Goal: Use online tool/utility

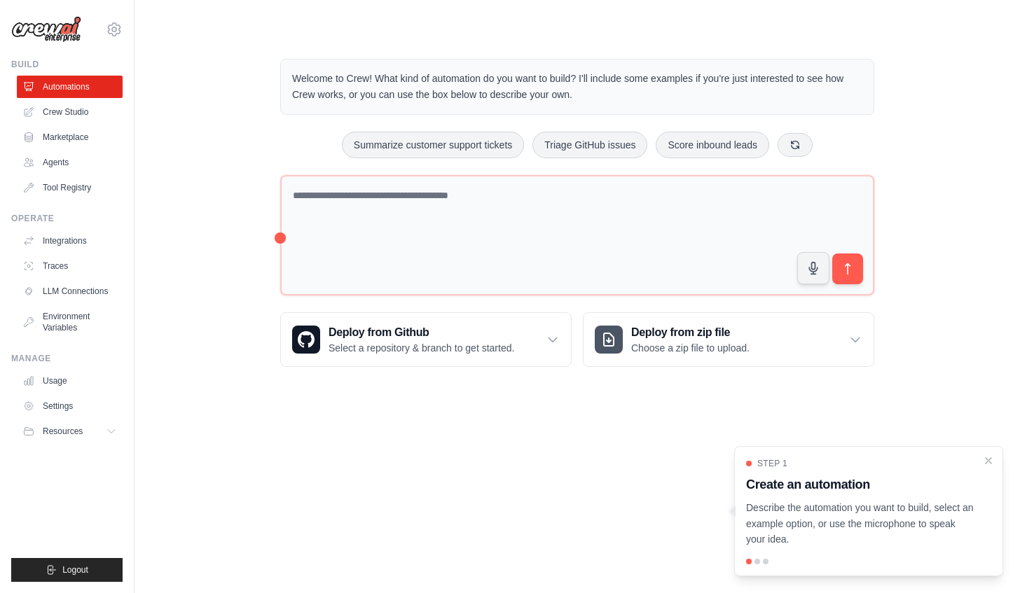
click at [756, 562] on div at bounding box center [757, 562] width 6 height 6
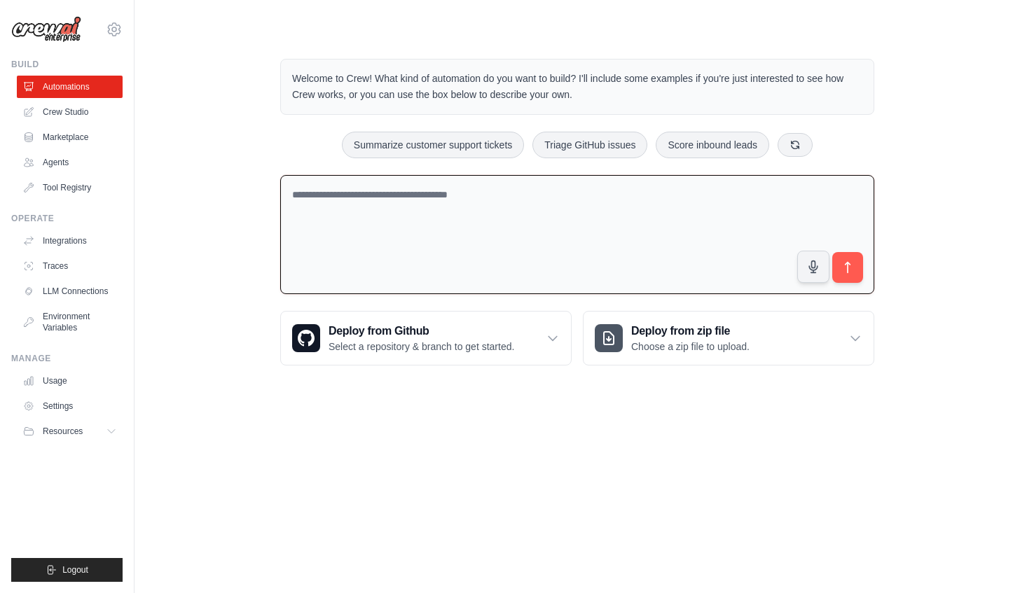
click at [354, 207] on textarea at bounding box center [577, 235] width 594 height 120
type textarea "**********"
click at [849, 272] on icon "submit" at bounding box center [848, 268] width 15 height 15
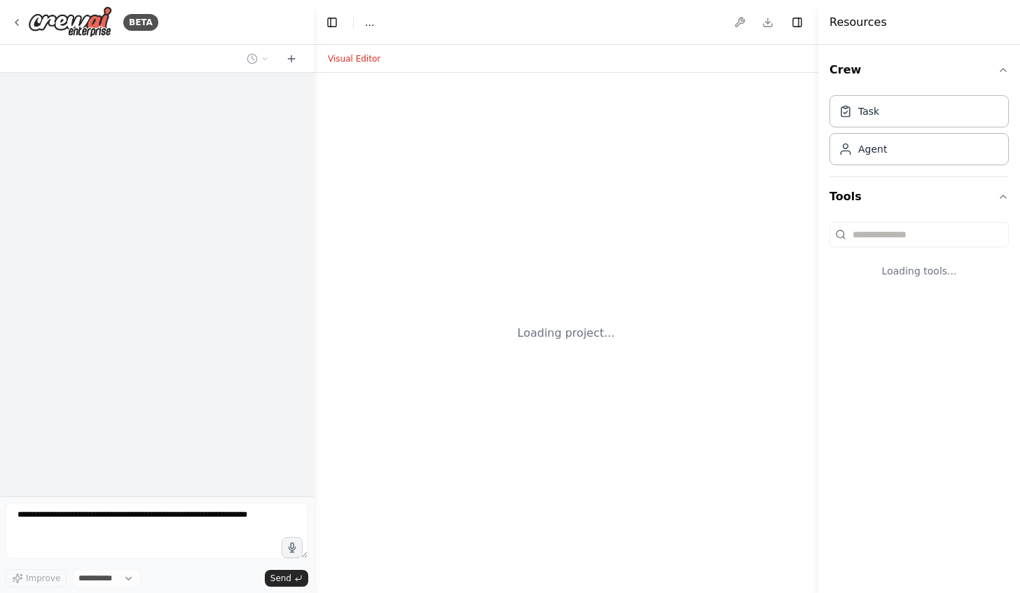
select select "****"
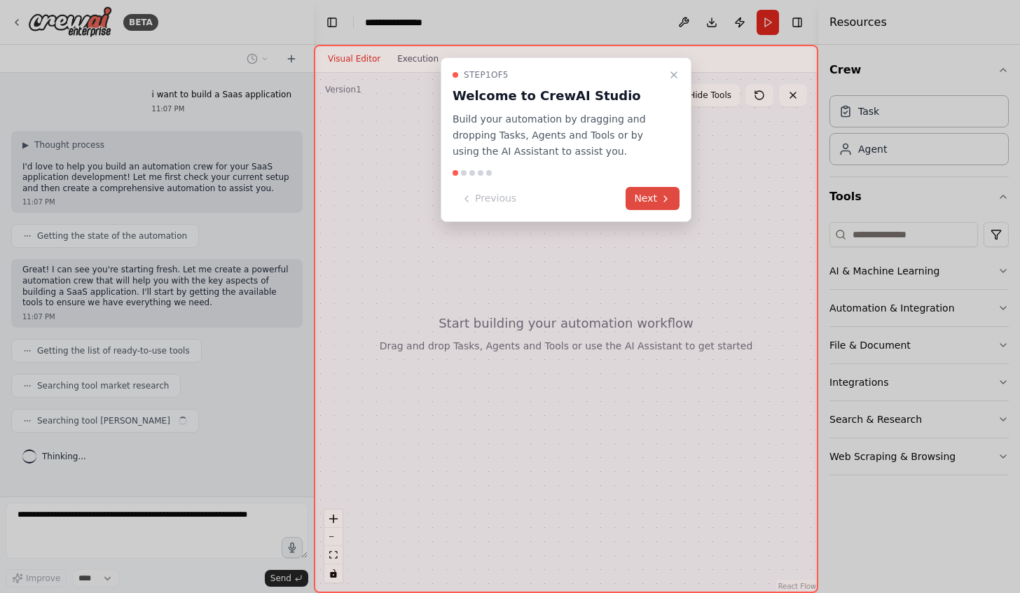
click at [658, 200] on button "Next" at bounding box center [653, 198] width 54 height 23
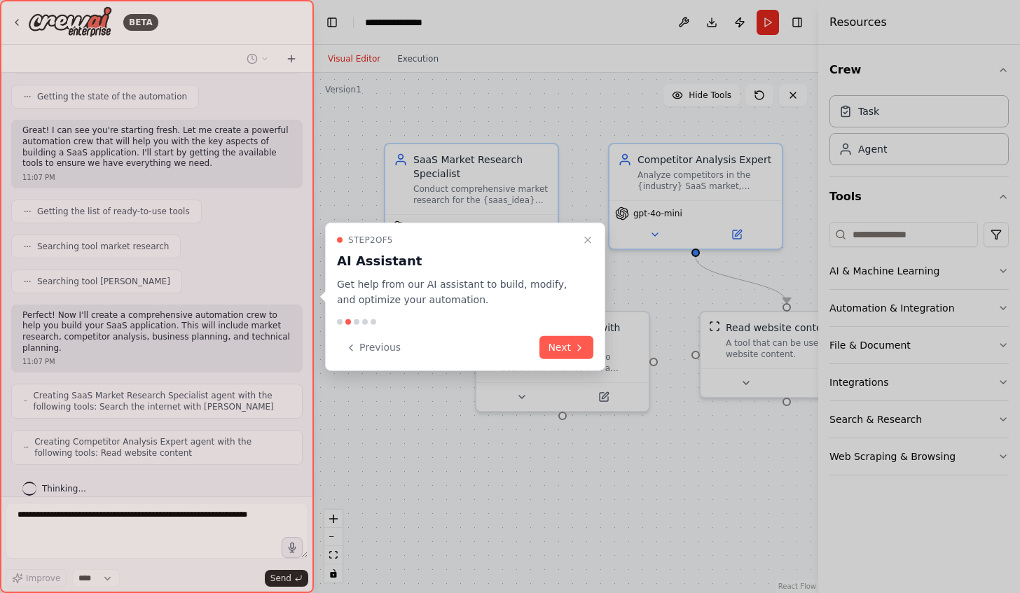
scroll to position [174, 0]
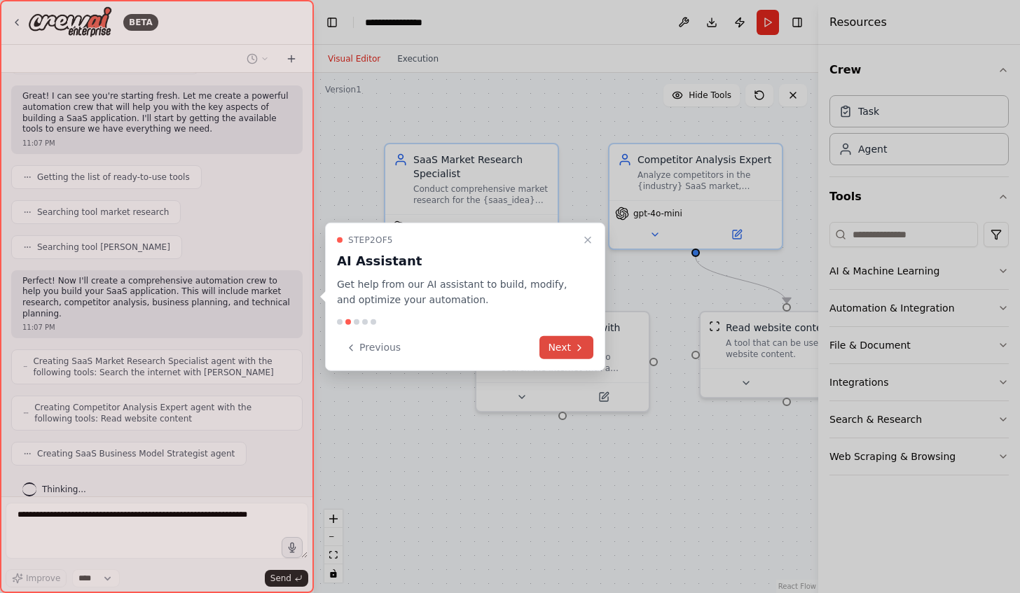
click at [566, 353] on button "Next" at bounding box center [566, 347] width 54 height 23
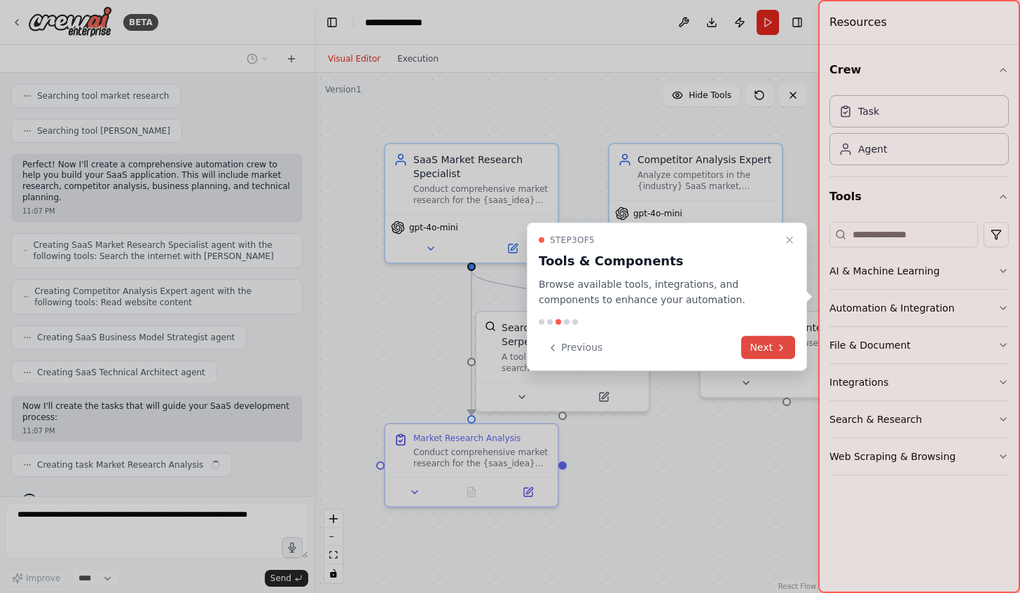
scroll to position [301, 0]
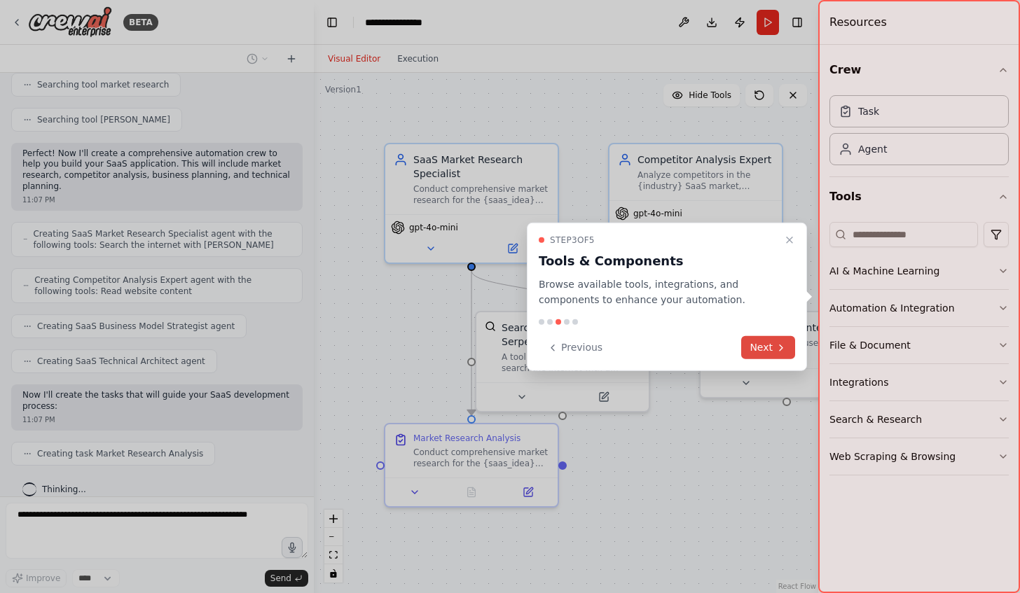
click at [761, 350] on button "Next" at bounding box center [768, 347] width 54 height 23
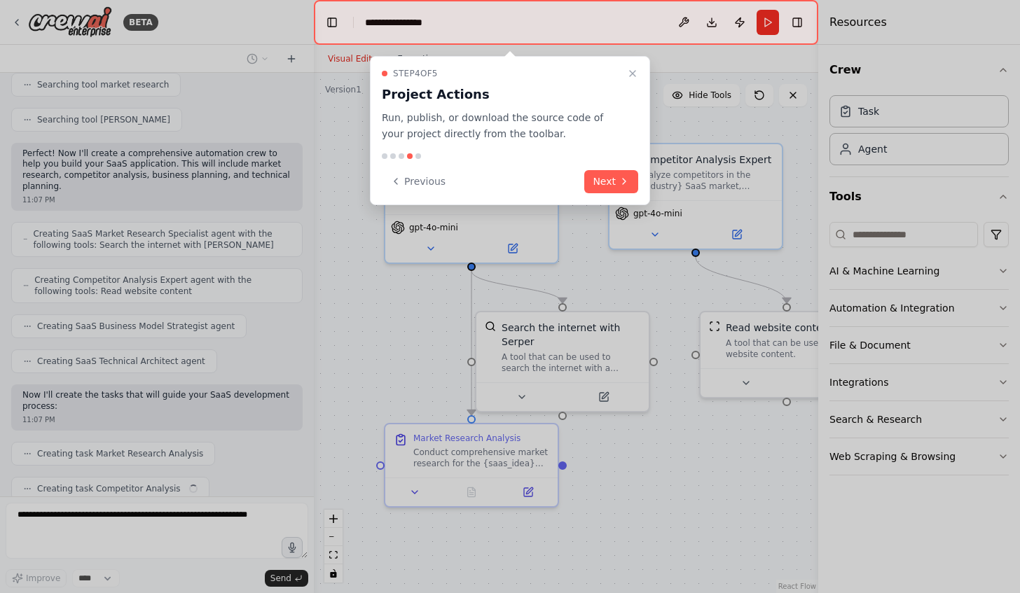
scroll to position [336, 0]
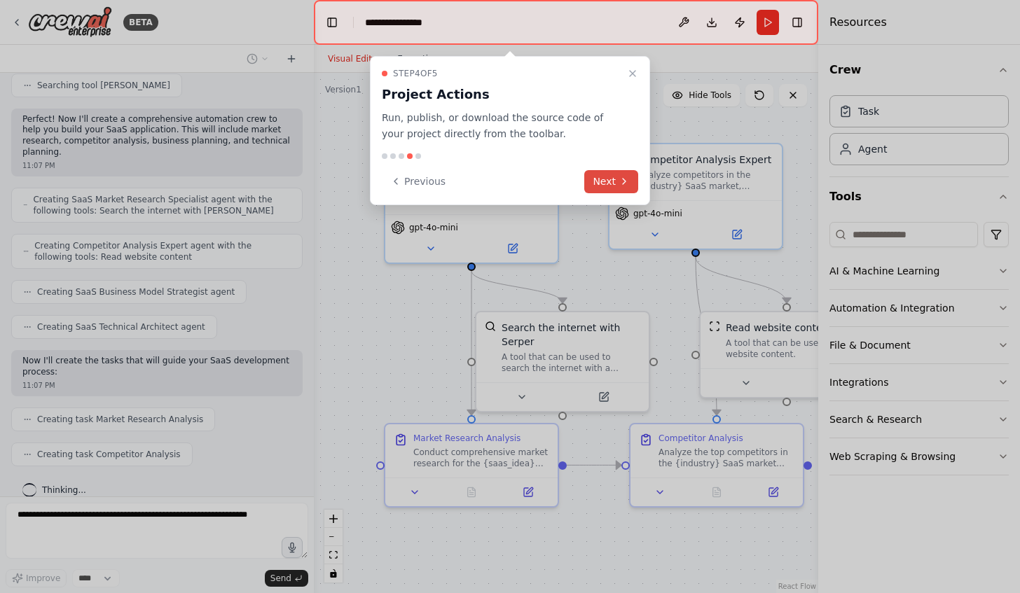
click at [616, 179] on button "Next" at bounding box center [611, 181] width 54 height 23
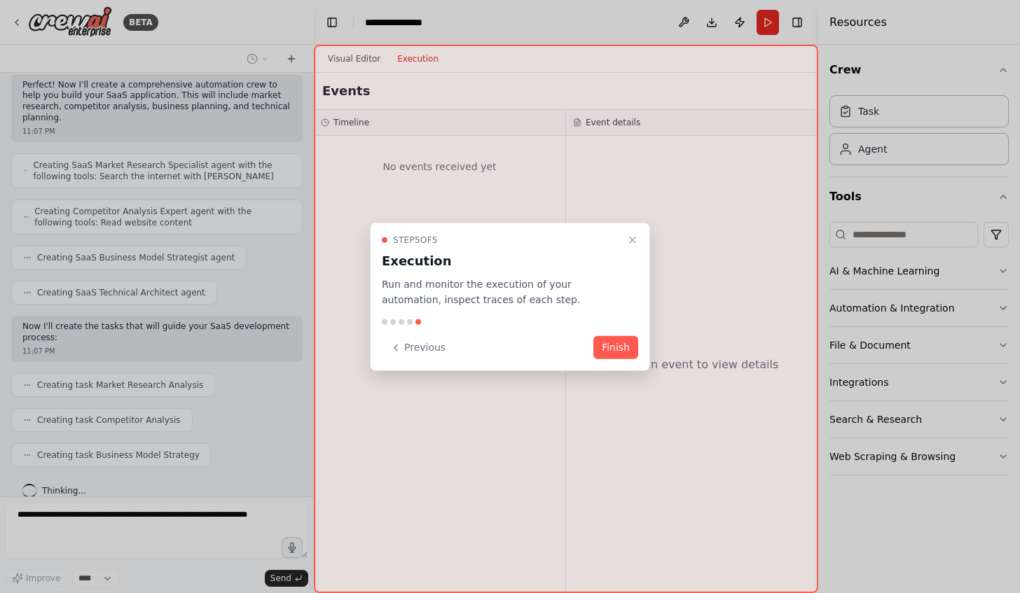
scroll to position [405, 0]
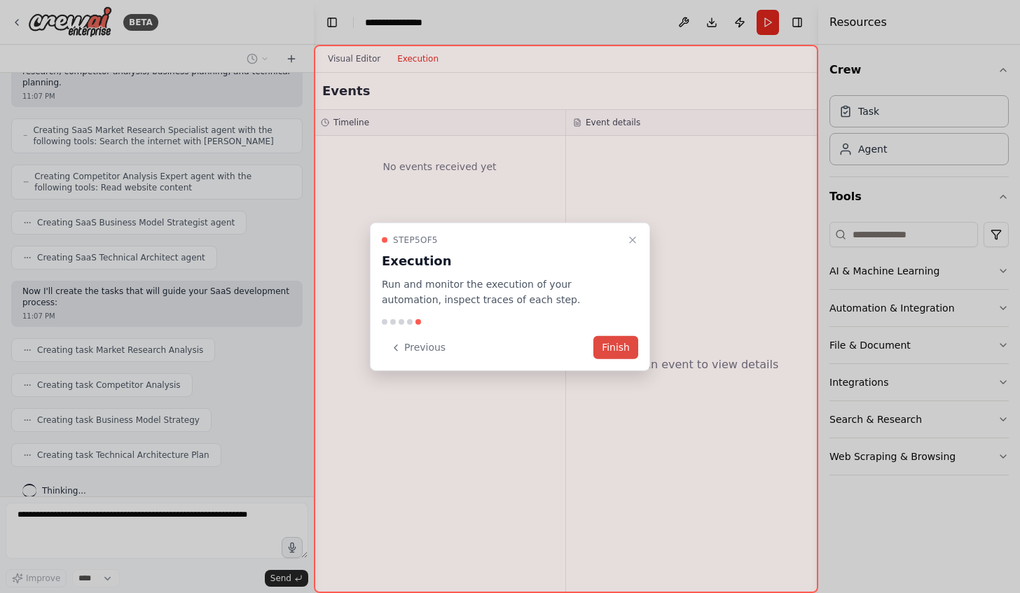
click at [622, 355] on button "Finish" at bounding box center [615, 347] width 45 height 23
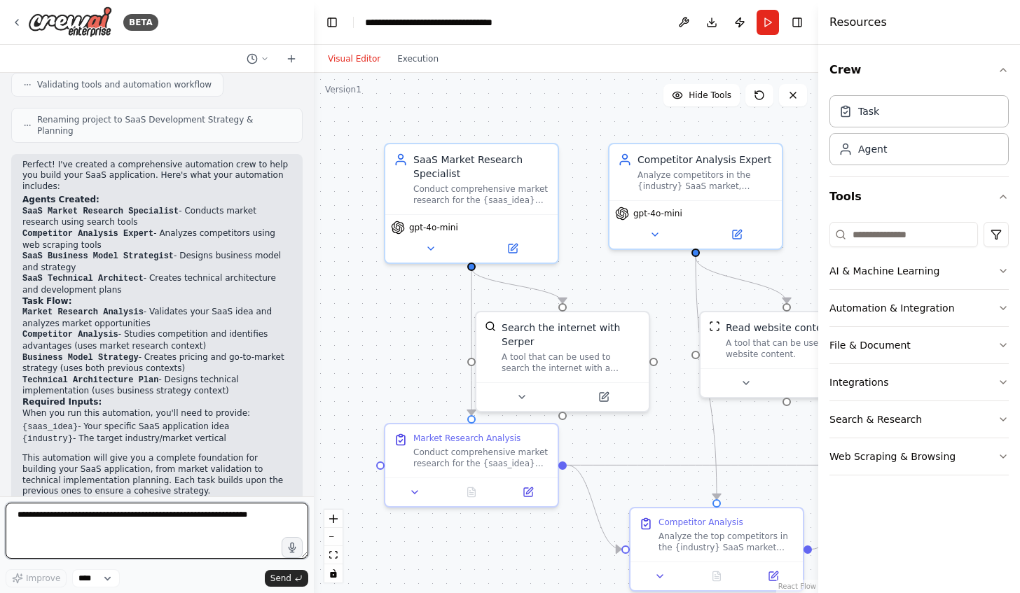
scroll to position [869, 0]
type textarea "**********"
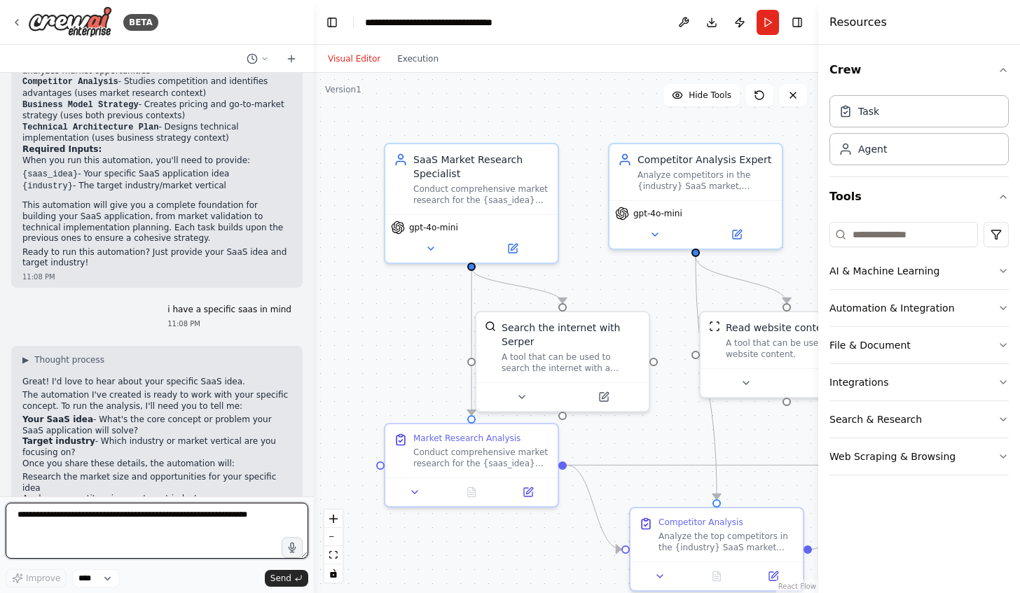
scroll to position [1135, 0]
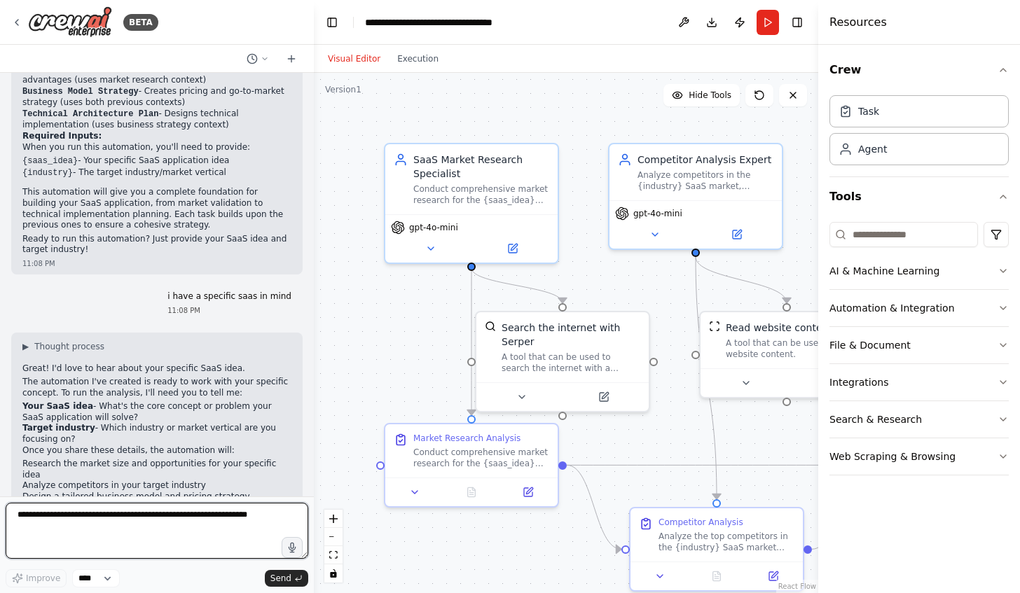
click at [112, 532] on textarea at bounding box center [157, 531] width 303 height 56
paste textarea "**********"
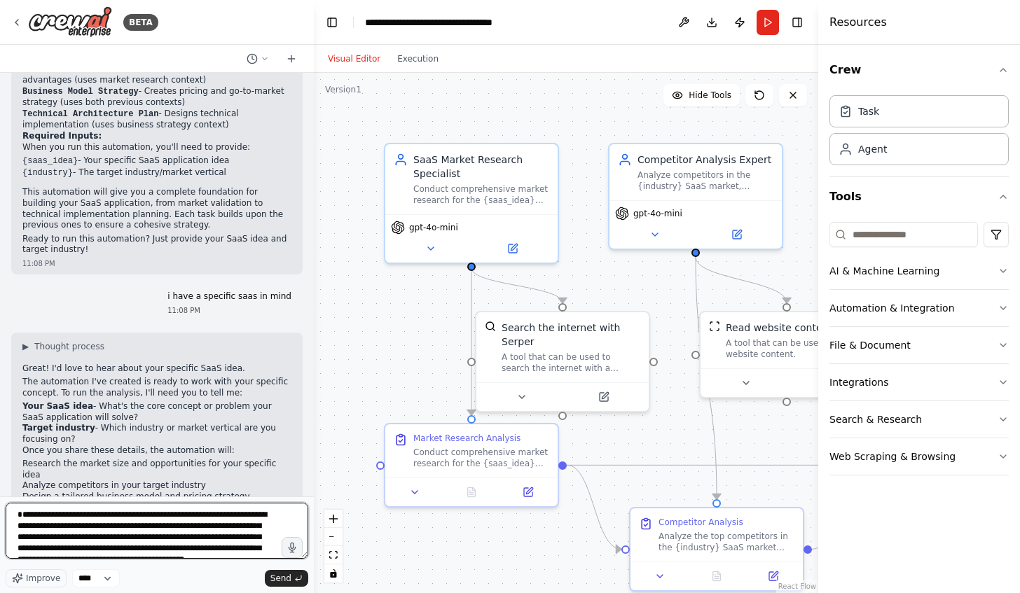
scroll to position [1519, 0]
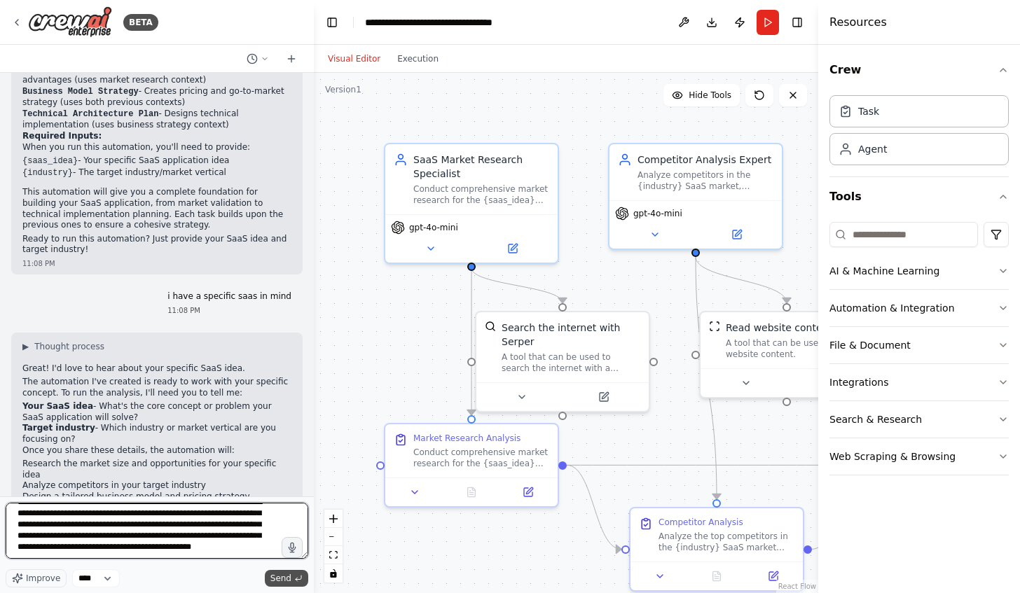
type textarea "**********"
click at [283, 579] on span "Send" at bounding box center [280, 578] width 21 height 11
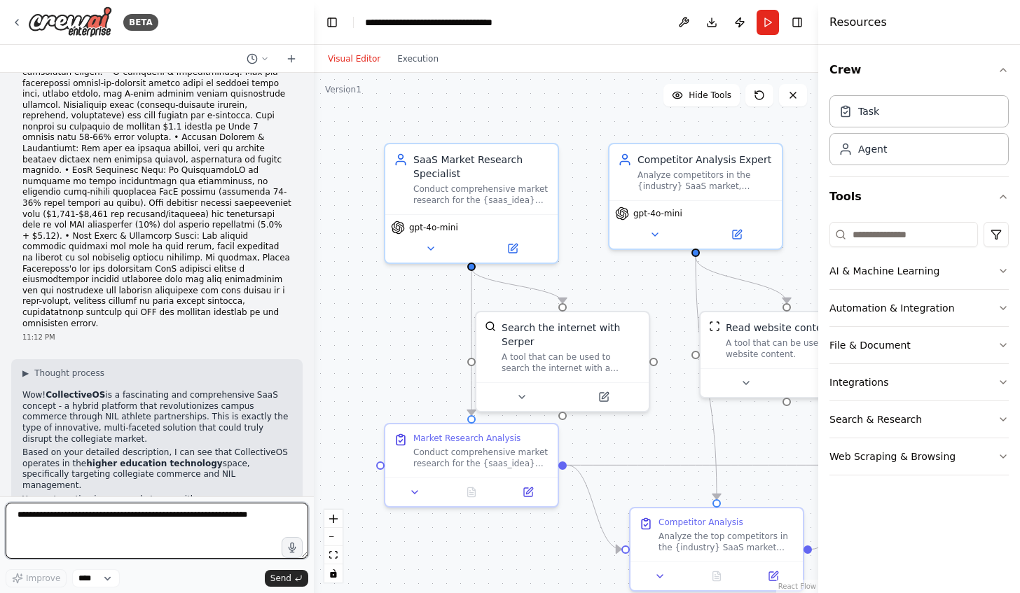
scroll to position [2882, 0]
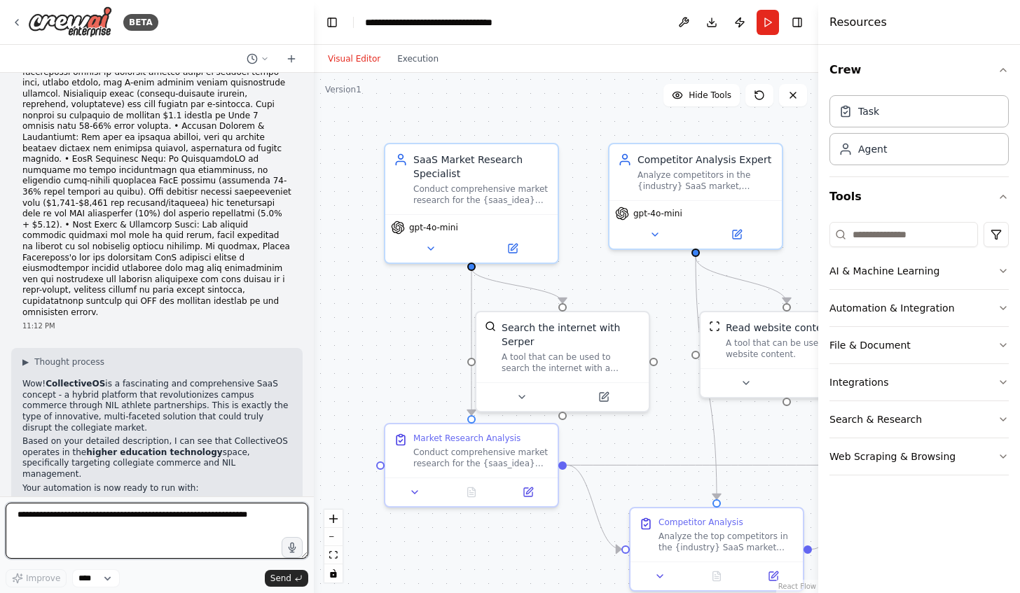
click at [126, 531] on textarea at bounding box center [157, 531] width 303 height 56
paste textarea "**********"
type textarea "**********"
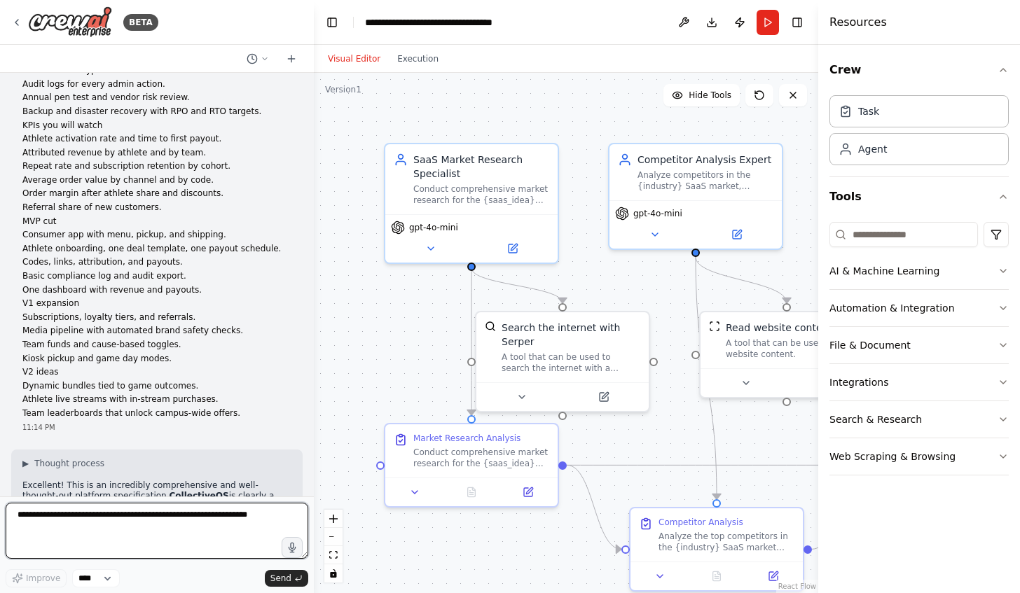
scroll to position [5325, 0]
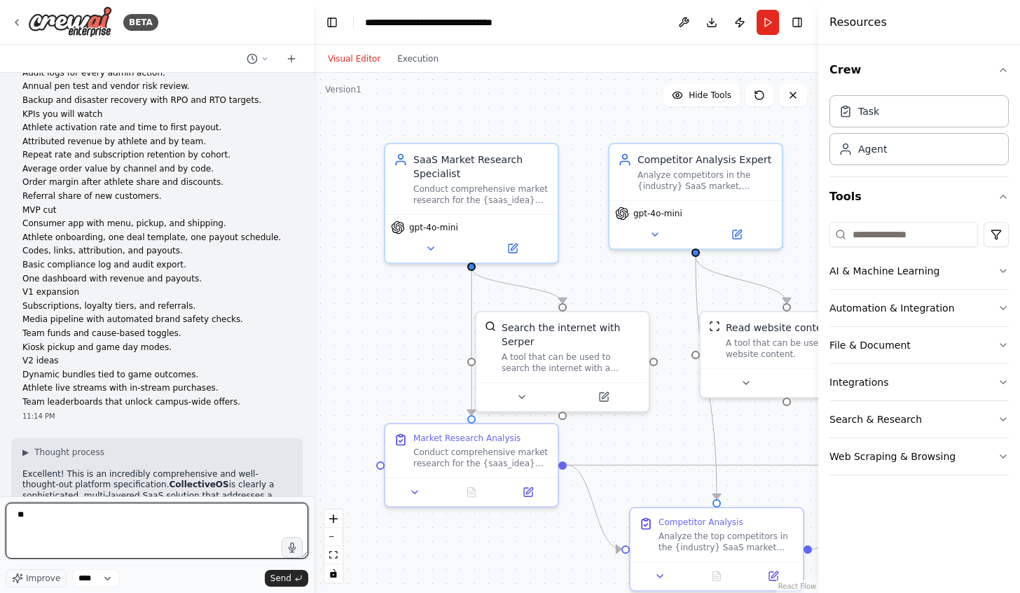
type textarea "***"
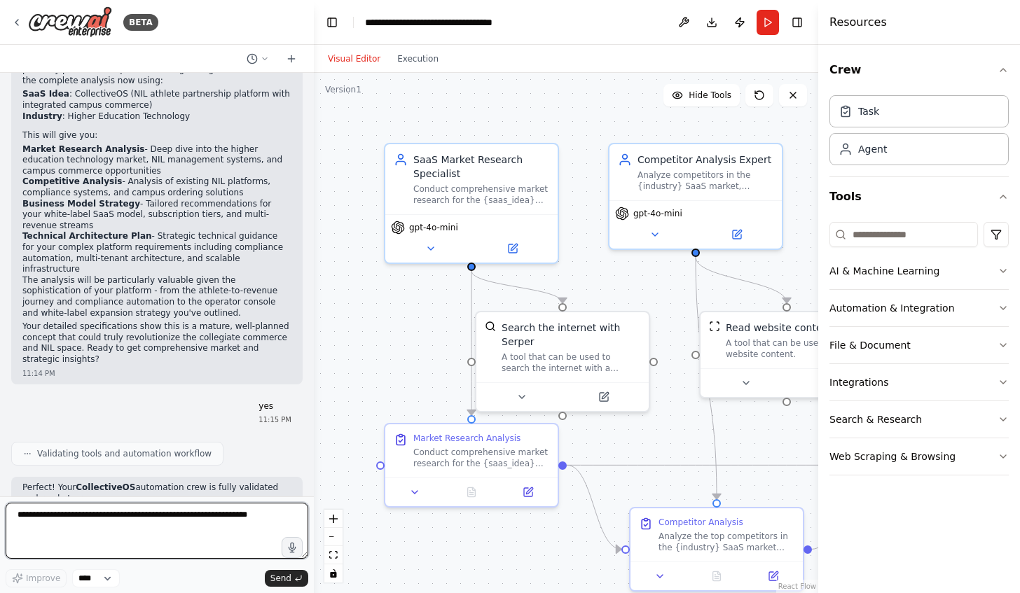
scroll to position [5808, 0]
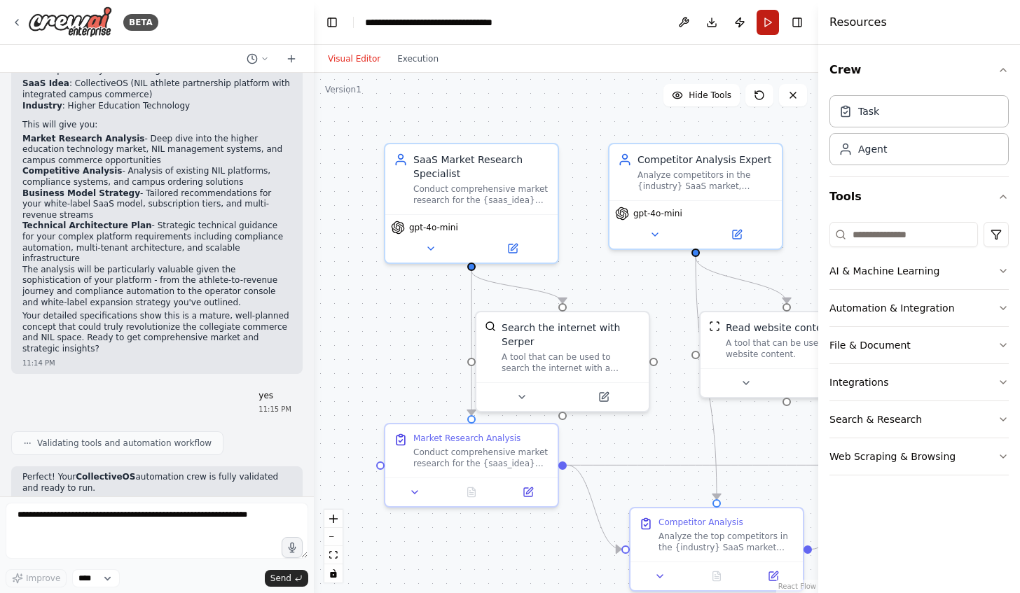
click at [768, 23] on button "Run" at bounding box center [767, 22] width 22 height 25
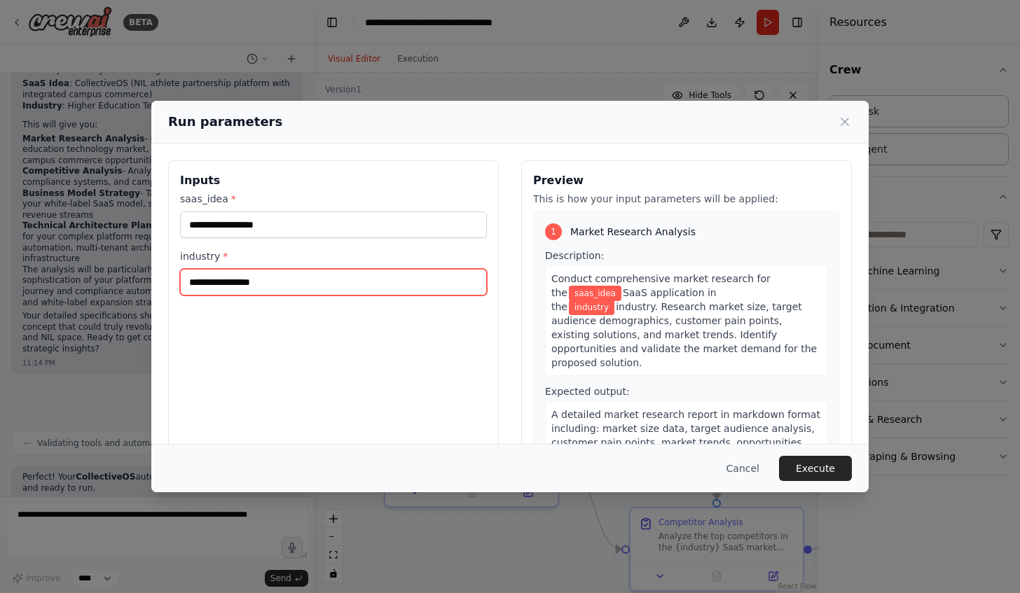
click at [272, 280] on input "industry *" at bounding box center [333, 282] width 307 height 27
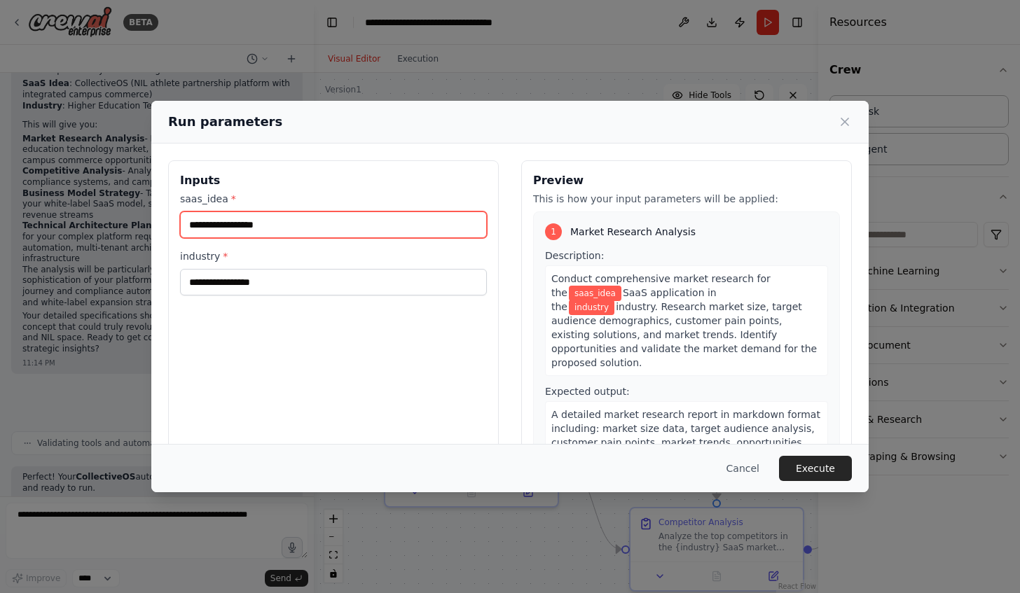
click at [274, 220] on input "saas_idea *" at bounding box center [333, 225] width 307 height 27
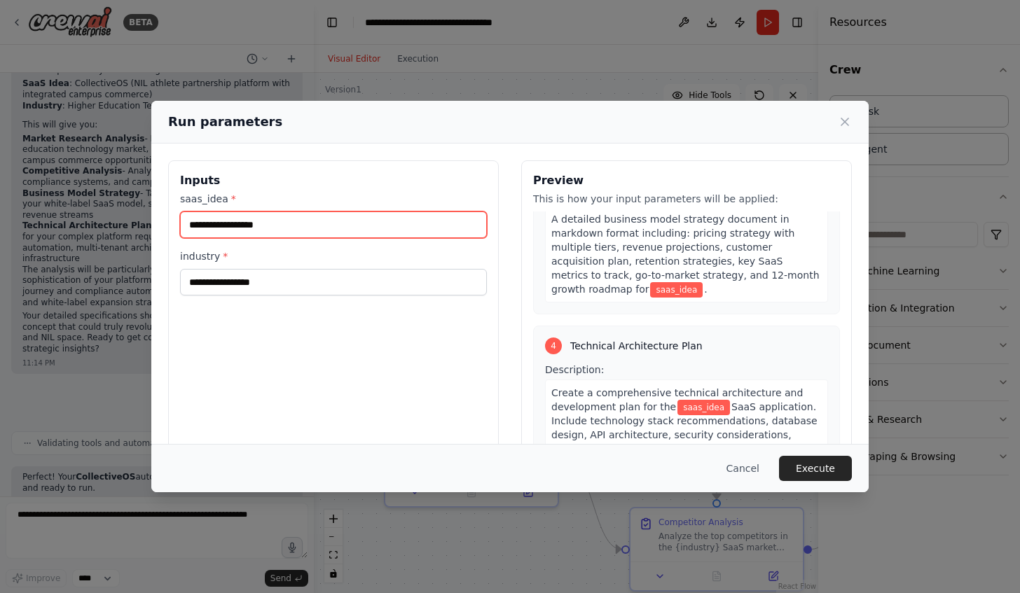
scroll to position [855, 0]
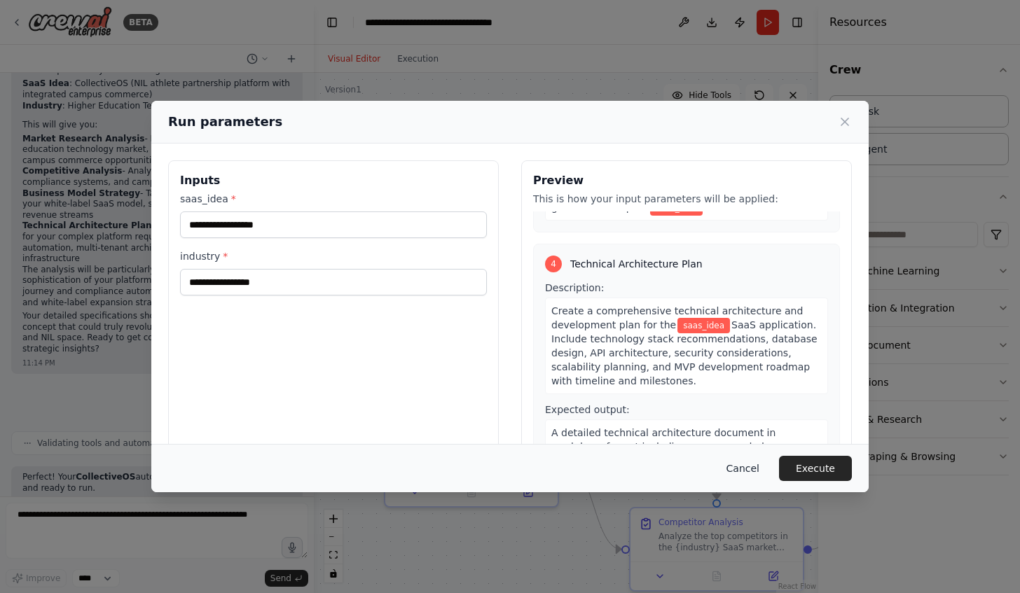
click at [751, 469] on button "Cancel" at bounding box center [742, 468] width 55 height 25
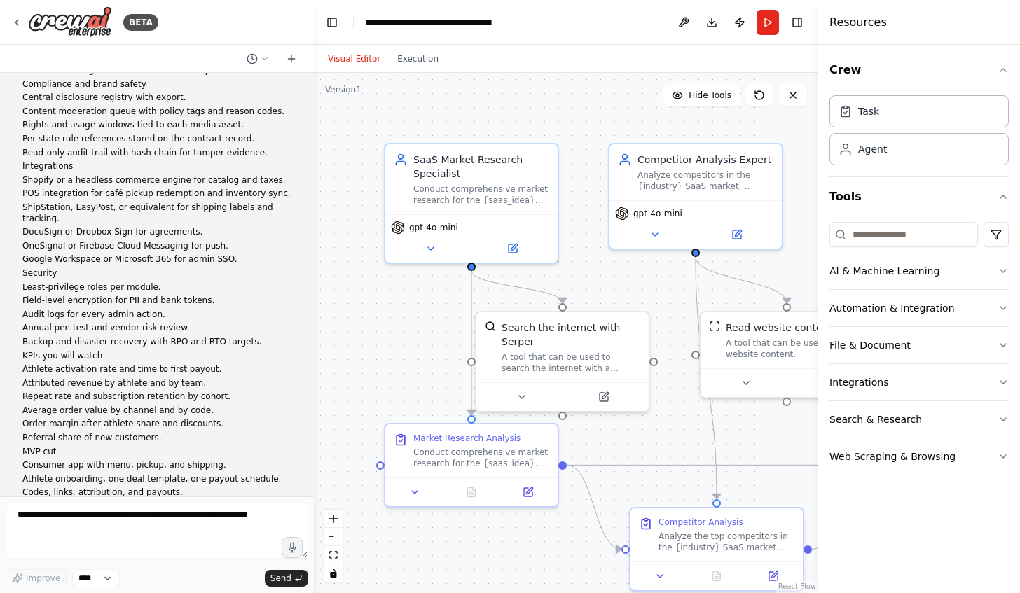
scroll to position [4921, 0]
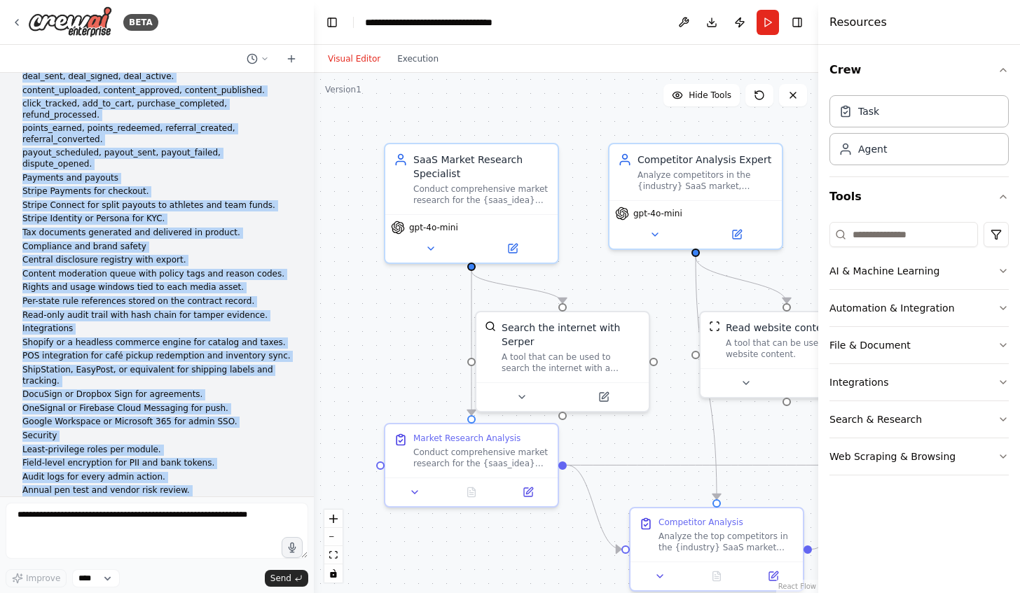
drag, startPoint x: 17, startPoint y: 187, endPoint x: 256, endPoint y: 469, distance: 369.8
copy div "also includes the following: Scope One consumer app for iOS, Android, and web. …"
click at [770, 24] on button "Run" at bounding box center [767, 22] width 22 height 25
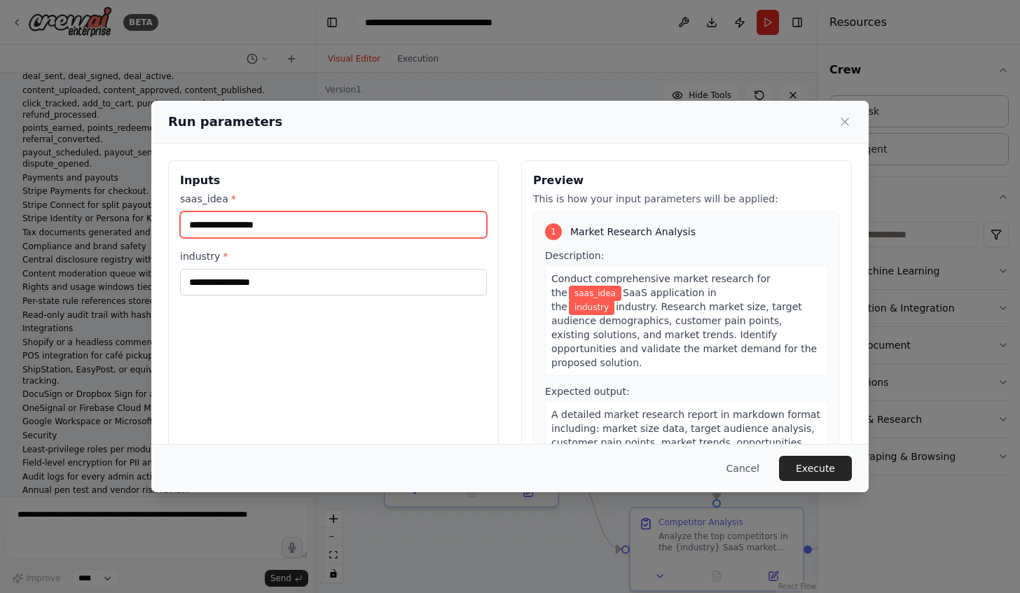
click at [283, 224] on input "saas_idea *" at bounding box center [333, 225] width 307 height 27
paste input "**********"
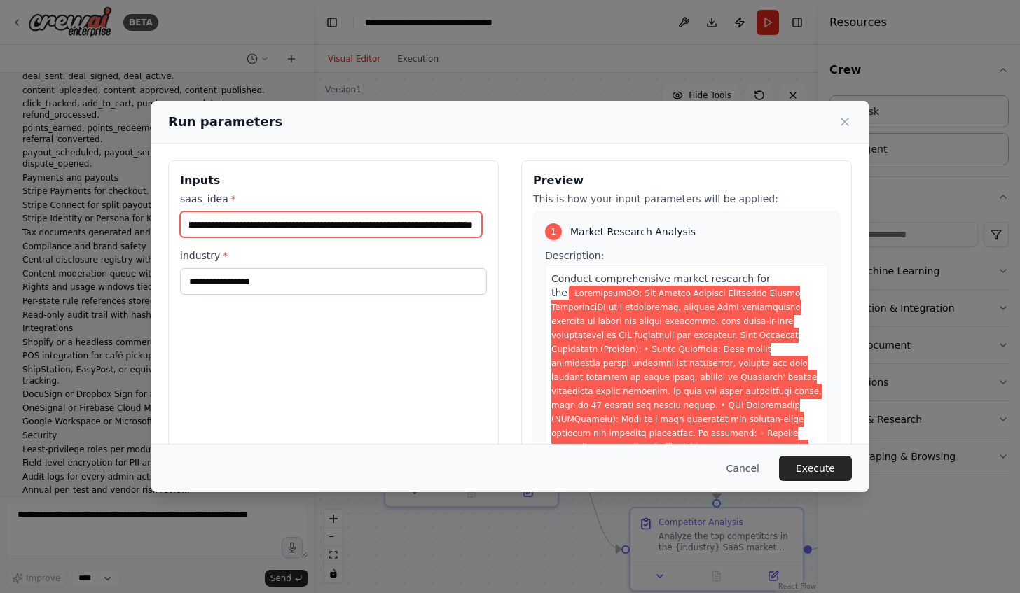
type input "**********"
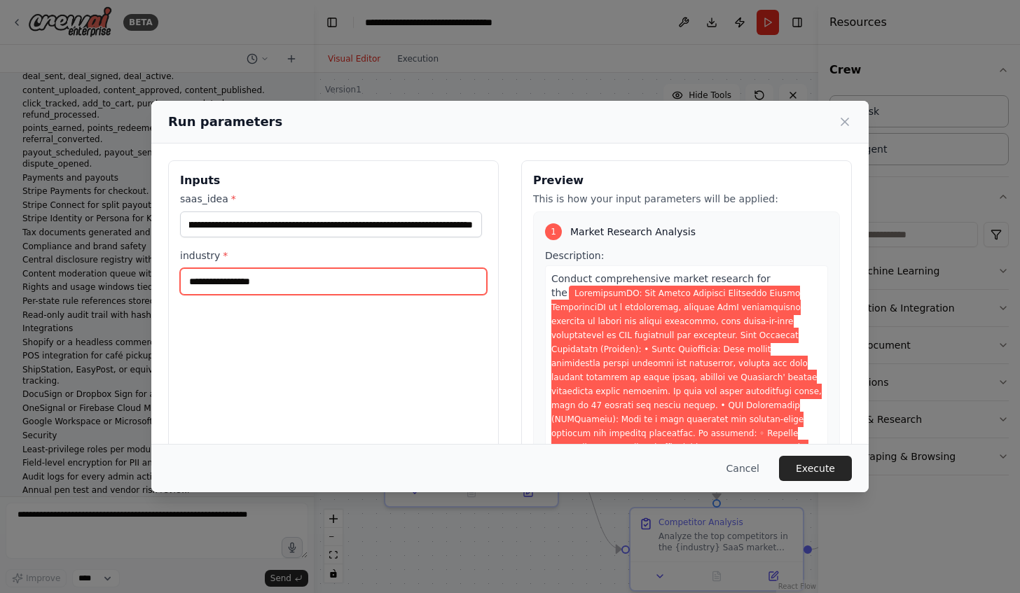
scroll to position [0, 0]
click at [214, 280] on input "industry *" at bounding box center [333, 281] width 307 height 27
type input "**********"
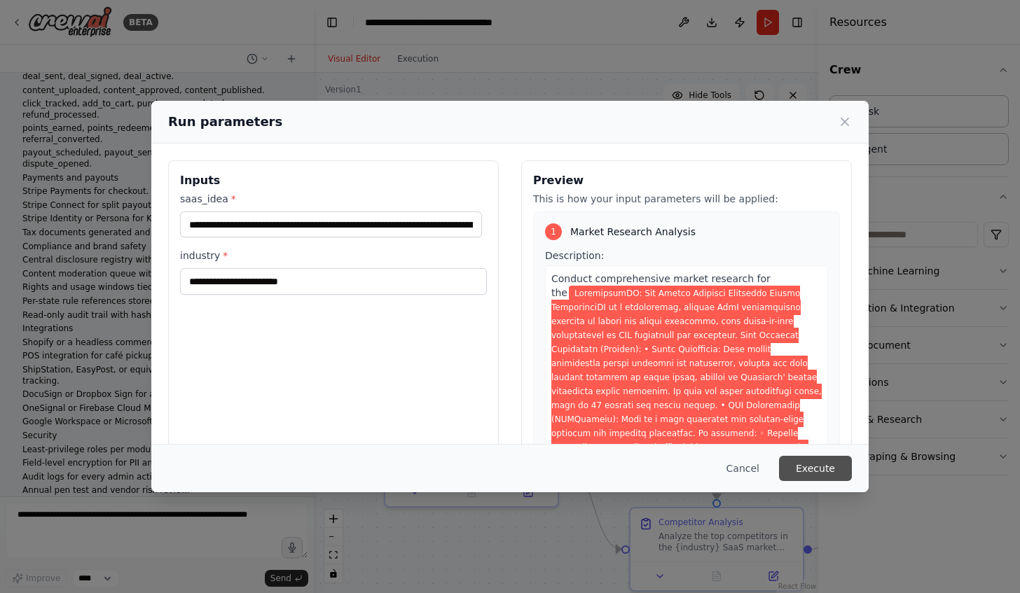
click at [810, 472] on button "Execute" at bounding box center [815, 468] width 73 height 25
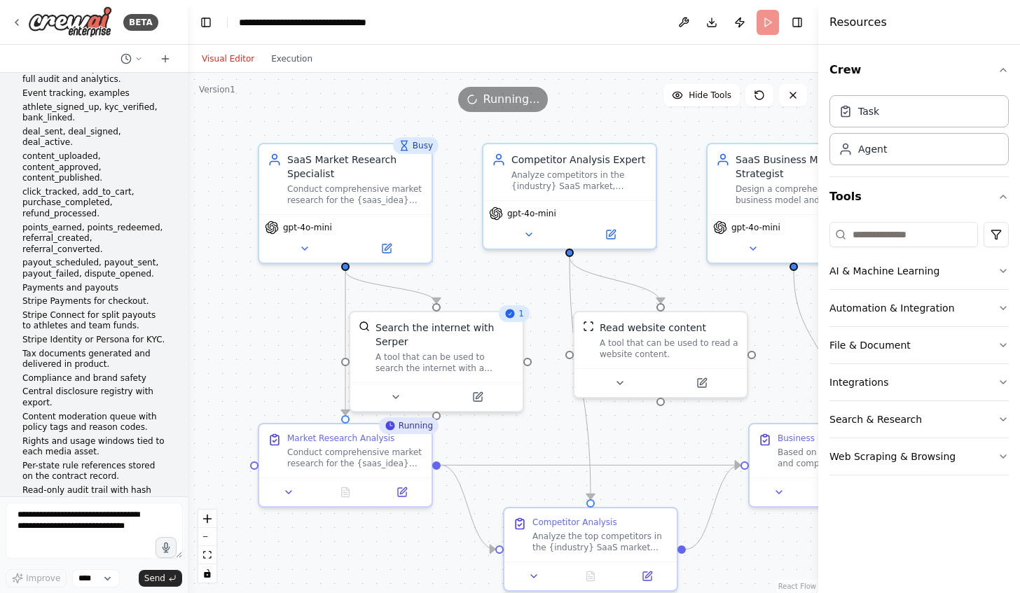
scroll to position [8027, 0]
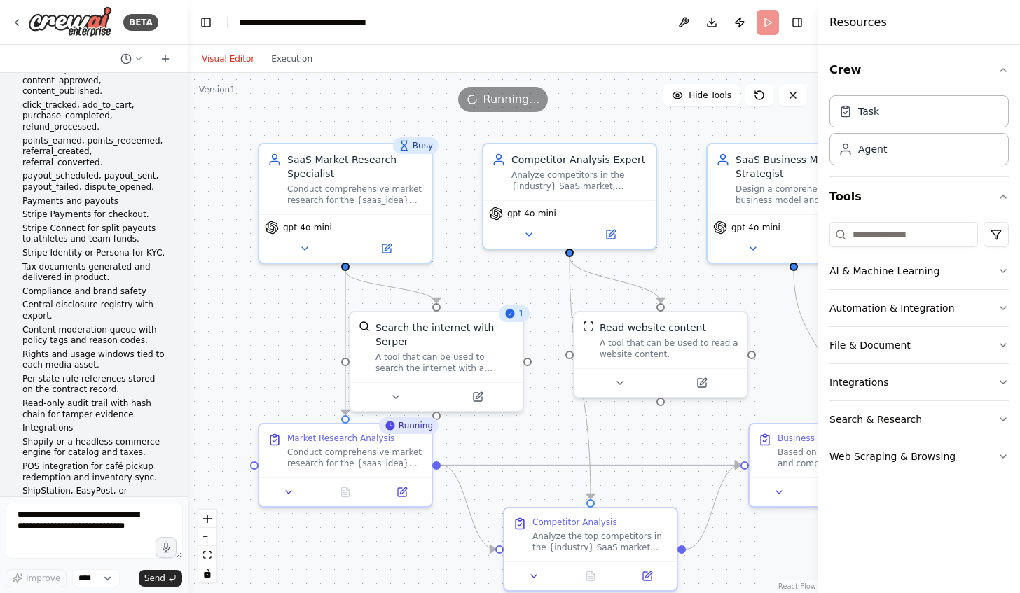
drag, startPoint x: 311, startPoint y: 110, endPoint x: 188, endPoint y: 107, distance: 123.3
click at [188, 107] on div "BETA i want to build a Saas application 11:07 PM ▶ Thought process I'd love to …" at bounding box center [510, 296] width 1020 height 593
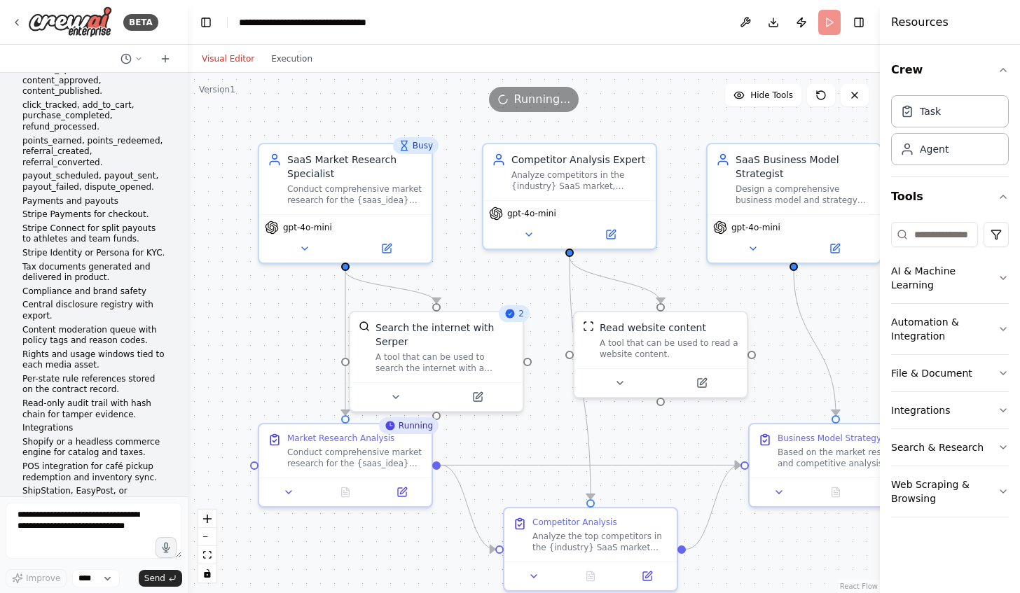
drag, startPoint x: 820, startPoint y: 134, endPoint x: 953, endPoint y: 131, distance: 133.1
click at [953, 131] on div "Resources Crew Task Agent Tools AI & Machine Learning Automation & Integration …" at bounding box center [950, 296] width 140 height 593
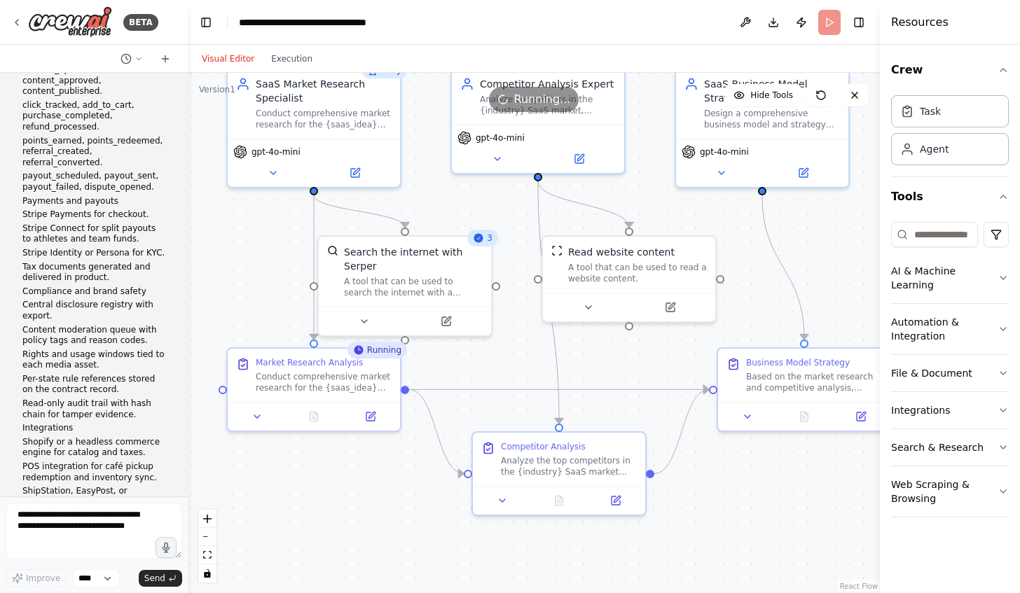
drag, startPoint x: 281, startPoint y: 356, endPoint x: 249, endPoint y: 280, distance: 82.0
click at [249, 280] on div ".deletable-edge-delete-btn { width: 20px; height: 20px; border: 0px solid #ffff…" at bounding box center [534, 333] width 692 height 520
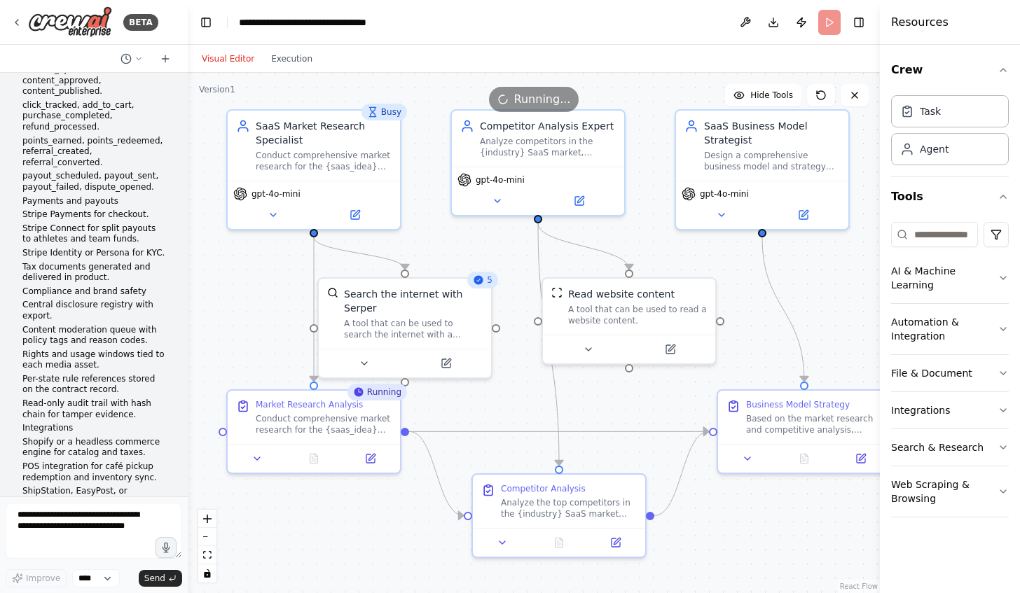
drag, startPoint x: 754, startPoint y: 244, endPoint x: 754, endPoint y: 286, distance: 42.0
click at [754, 286] on div ".deletable-edge-delete-btn { width: 20px; height: 20px; border: 0px solid #ffff…" at bounding box center [534, 333] width 692 height 520
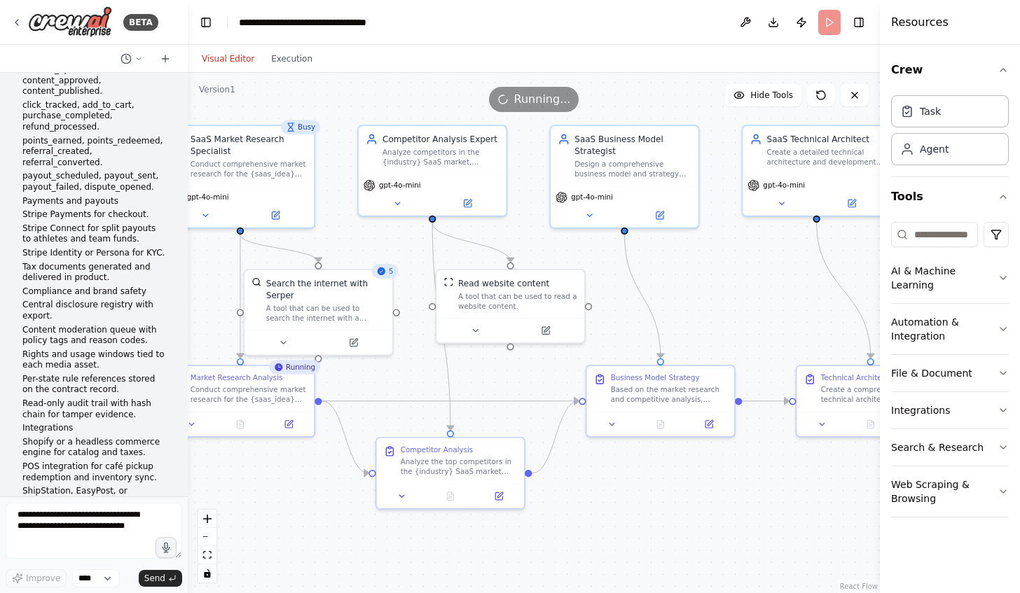
drag, startPoint x: 822, startPoint y: 254, endPoint x: 684, endPoint y: 261, distance: 138.2
click at [684, 261] on div ".deletable-edge-delete-btn { width: 20px; height: 20px; border: 0px solid #ffff…" at bounding box center [534, 333] width 692 height 520
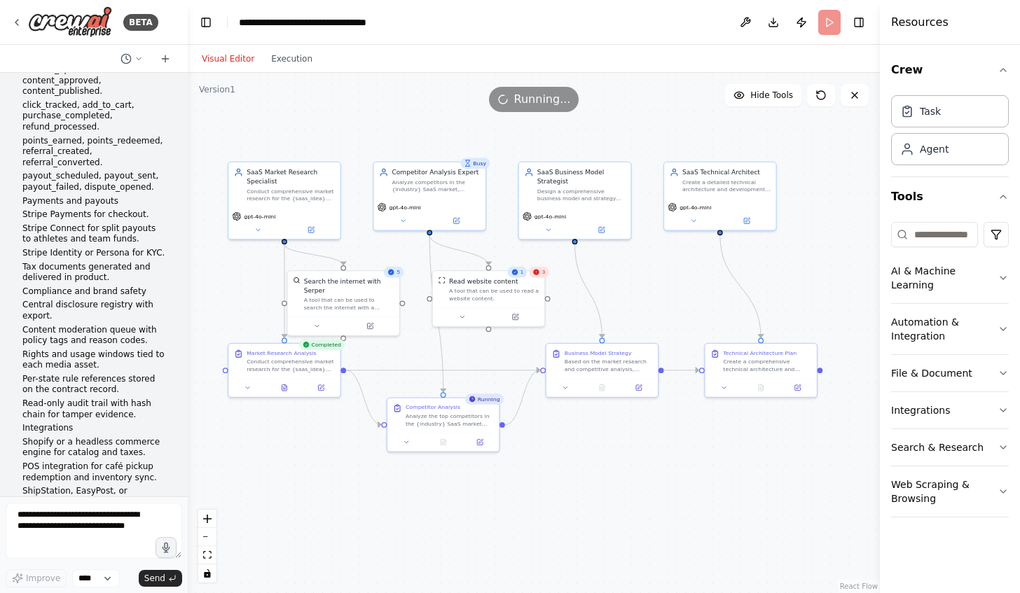
drag, startPoint x: 719, startPoint y: 288, endPoint x: 656, endPoint y: 289, distance: 62.3
click at [656, 289] on div ".deletable-edge-delete-btn { width: 20px; height: 20px; border: 0px solid #ffff…" at bounding box center [534, 333] width 692 height 520
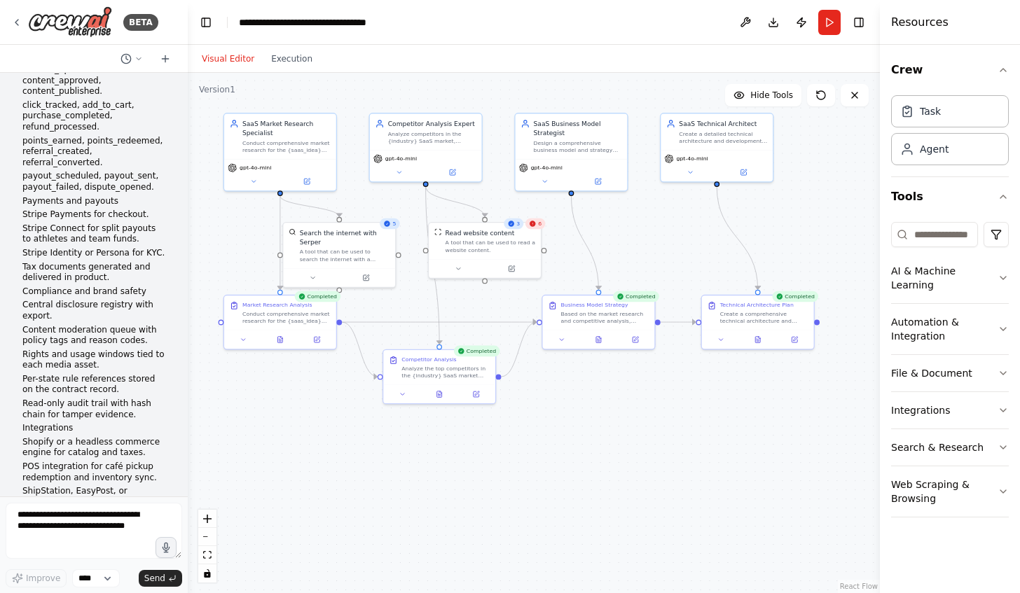
drag, startPoint x: 626, startPoint y: 433, endPoint x: 623, endPoint y: 387, distance: 46.3
click at [623, 387] on div ".deletable-edge-delete-btn { width: 20px; height: 20px; border: 0px solid #ffff…" at bounding box center [534, 333] width 692 height 520
click at [282, 341] on icon at bounding box center [280, 337] width 7 height 7
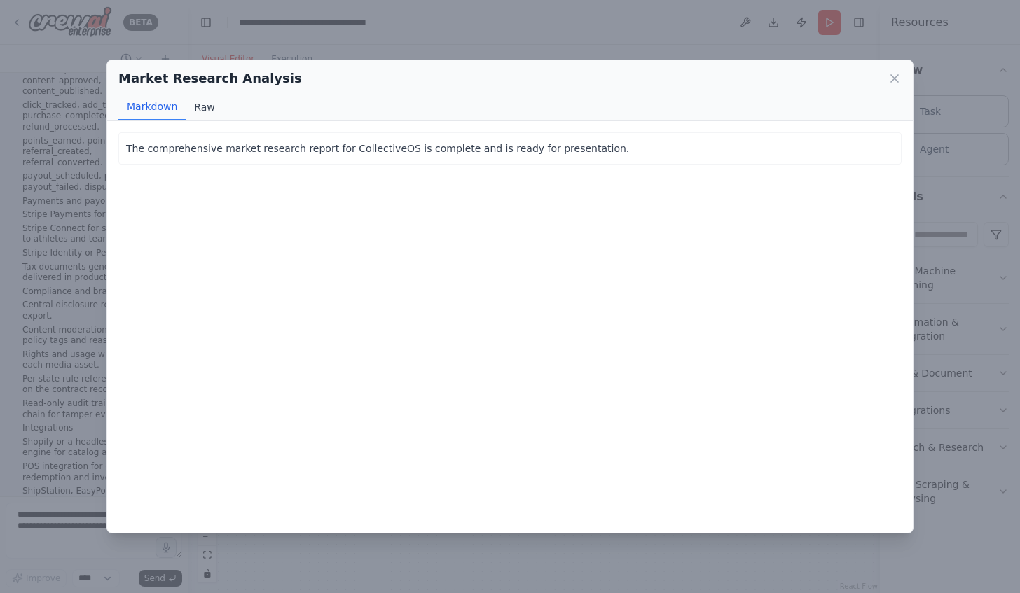
click at [202, 106] on button "Raw" at bounding box center [204, 107] width 37 height 27
click at [897, 78] on icon at bounding box center [894, 78] width 14 height 14
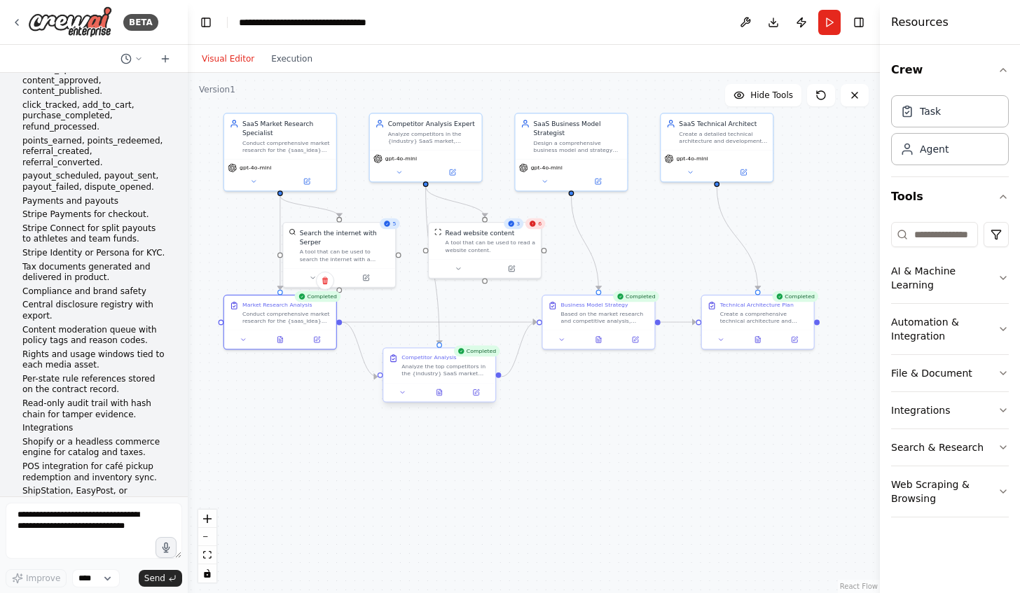
click at [442, 401] on div at bounding box center [439, 392] width 112 height 19
click at [440, 394] on icon at bounding box center [439, 394] width 2 height 0
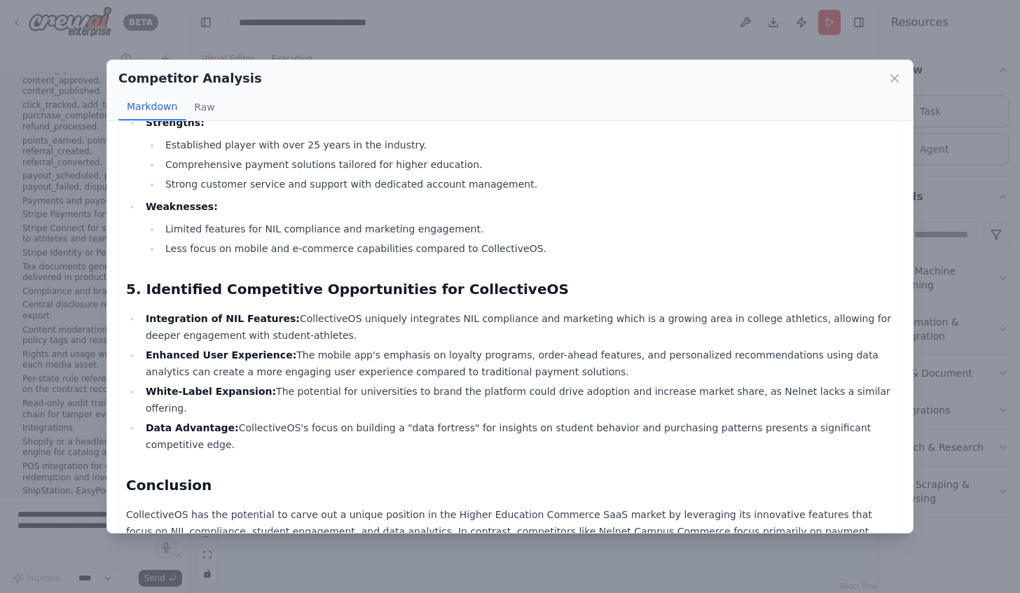
scroll to position [624, 0]
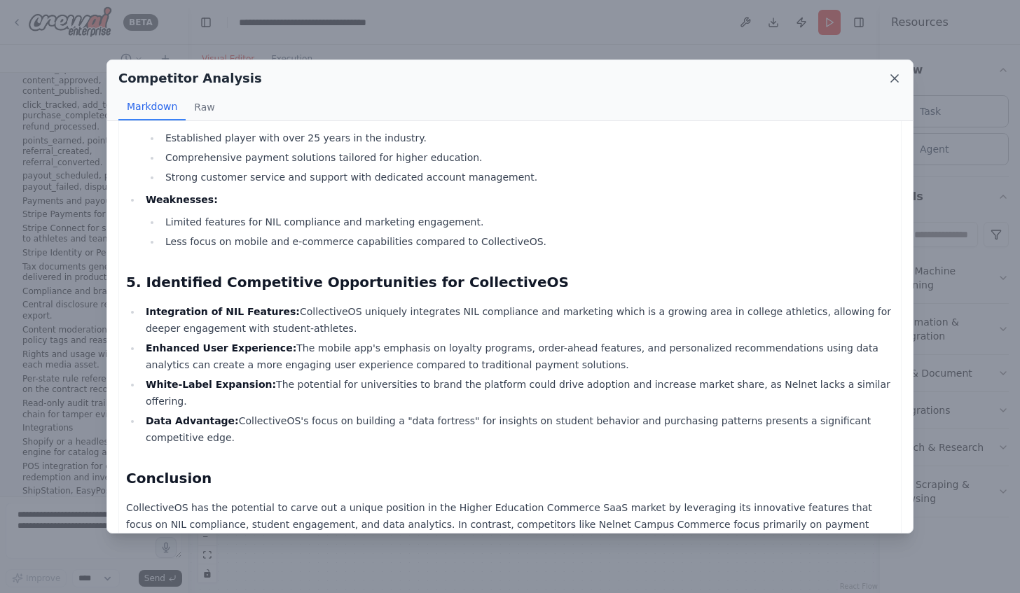
click at [895, 78] on icon at bounding box center [894, 78] width 7 height 7
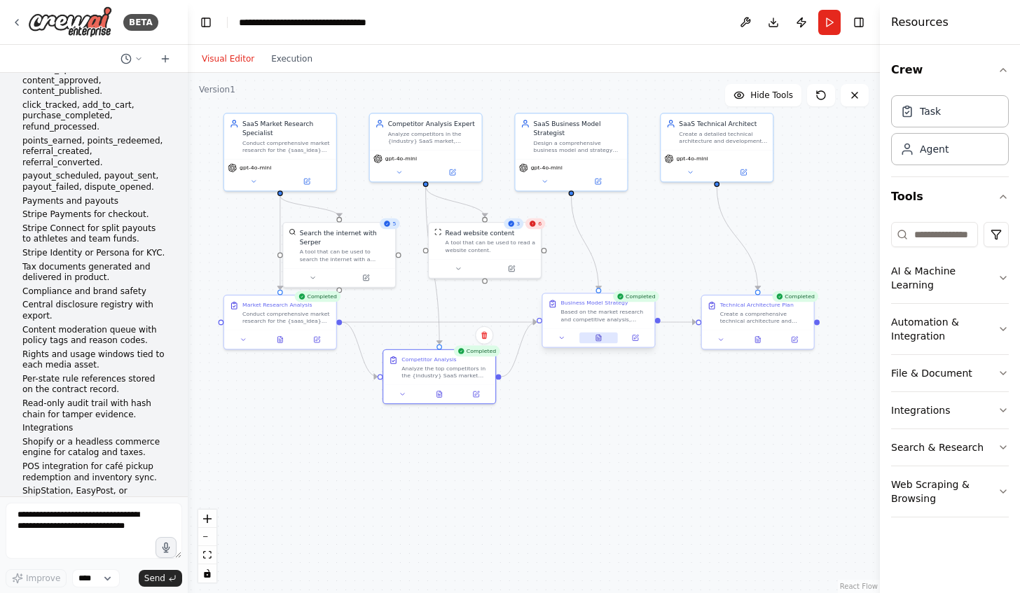
click at [599, 338] on icon at bounding box center [598, 338] width 5 height 6
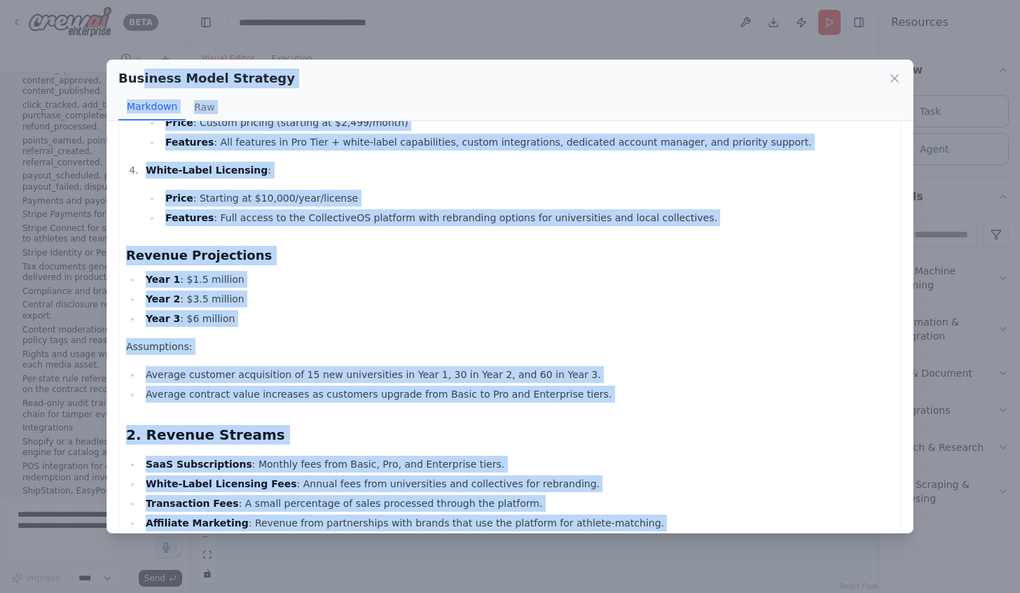
scroll to position [0, 0]
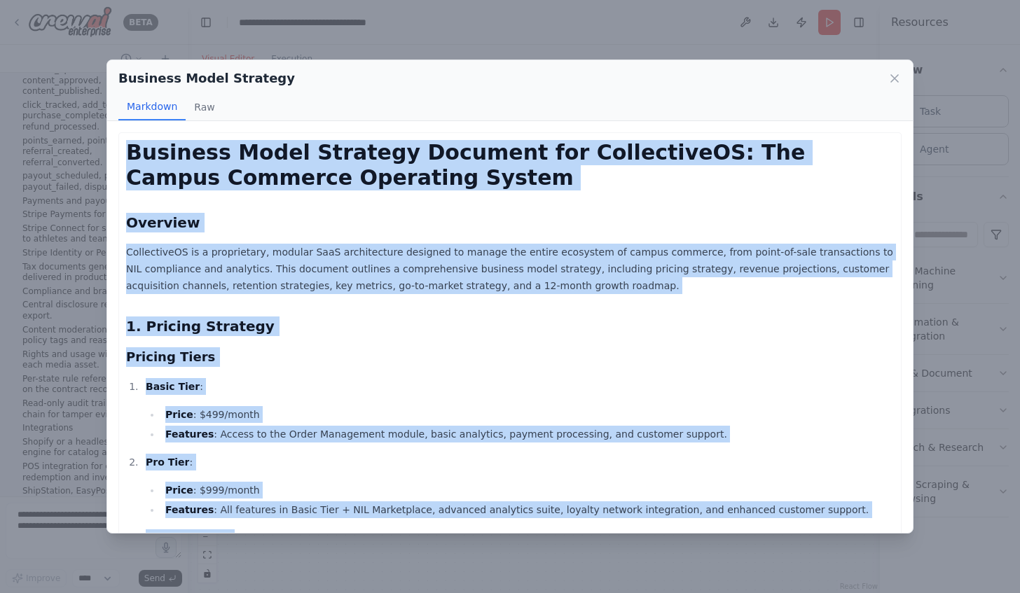
drag, startPoint x: 506, startPoint y: 518, endPoint x: 118, endPoint y: 157, distance: 529.8
click at [118, 157] on div "Business Model Strategy Document for CollectiveOS: The Campus Commerce Operatin…" at bounding box center [510, 327] width 806 height 413
copy div "Business Model Strategy Document for CollectiveOS: The Campus Commerce Operatin…"
click at [892, 73] on icon at bounding box center [894, 78] width 14 height 14
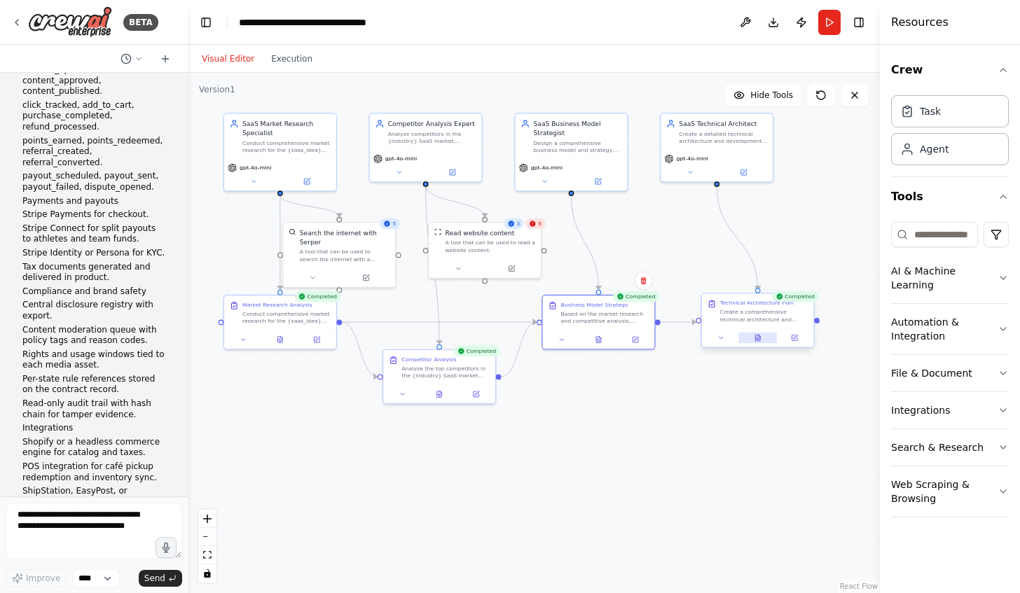
click at [759, 339] on icon at bounding box center [757, 338] width 5 height 6
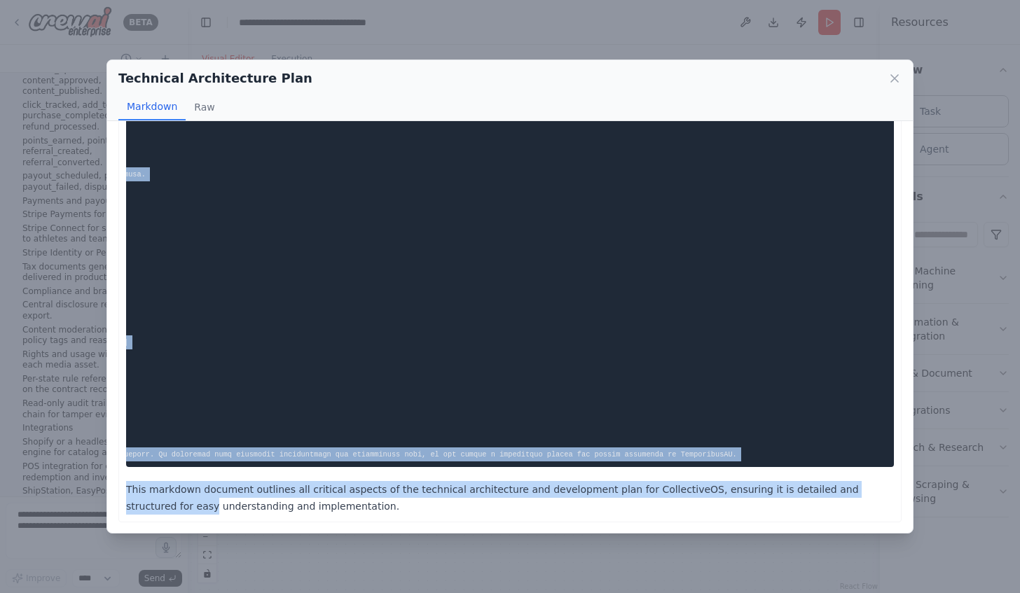
scroll to position [0, 625]
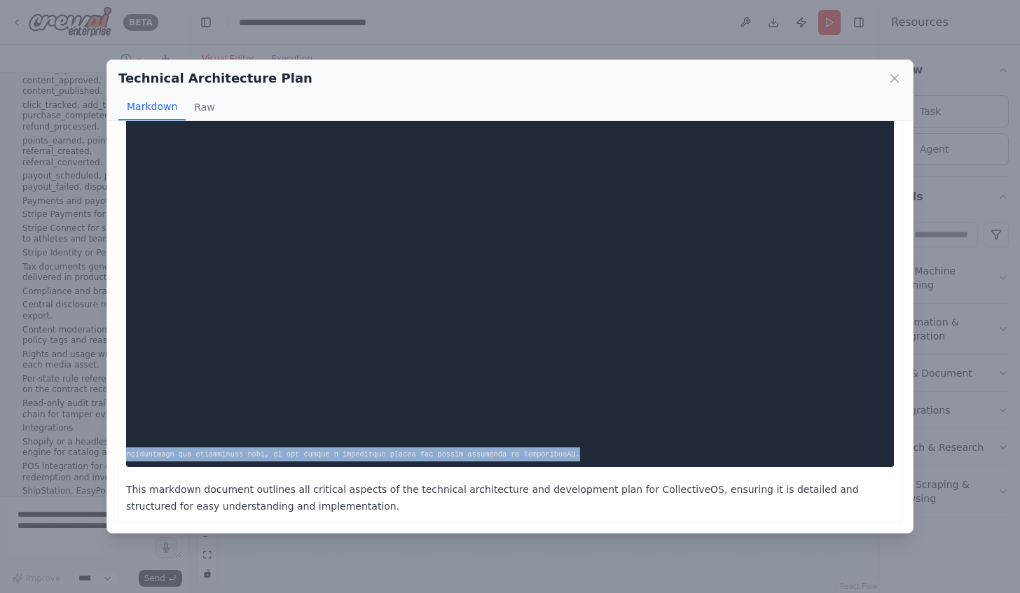
drag, startPoint x: 131, startPoint y: 148, endPoint x: 537, endPoint y: 450, distance: 505.7
copy code "# Technical Architecture and Development Plan for CollectiveOS: The Campus Comm…"
click at [196, 106] on button "Raw" at bounding box center [204, 107] width 37 height 27
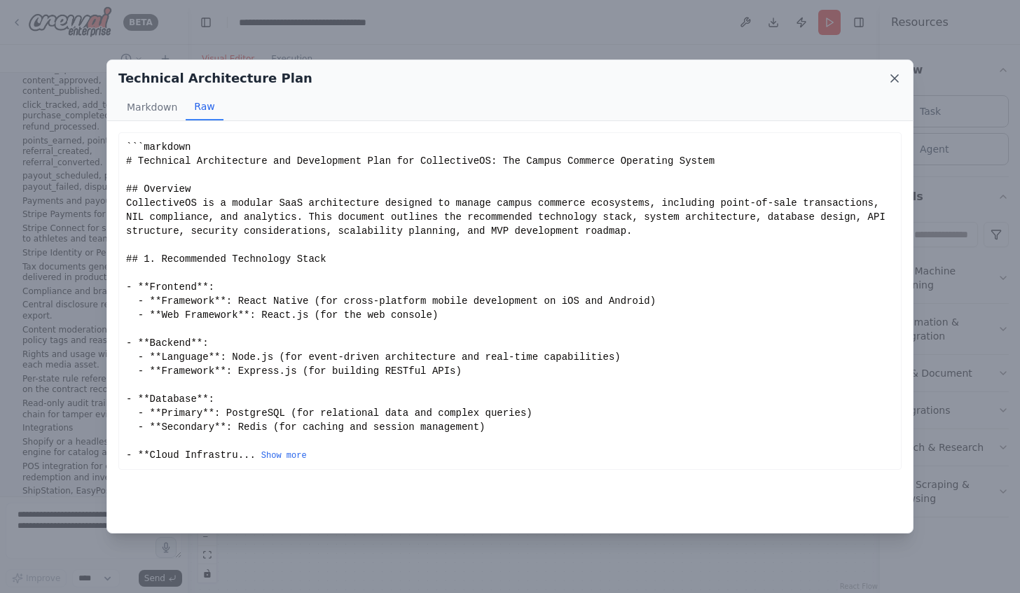
click at [896, 73] on icon at bounding box center [894, 78] width 14 height 14
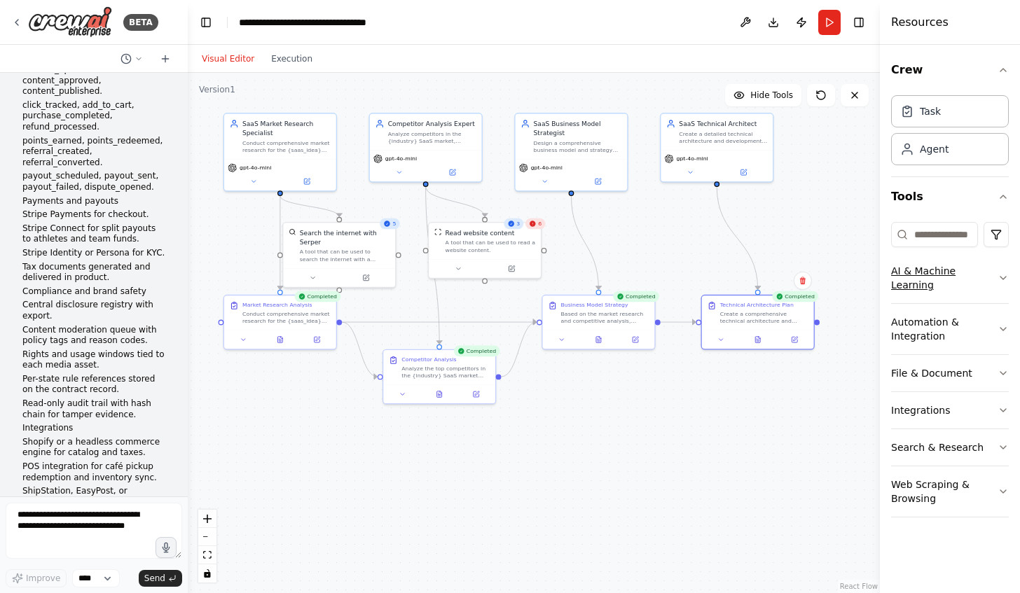
click at [932, 273] on button "AI & Machine Learning" at bounding box center [950, 278] width 118 height 50
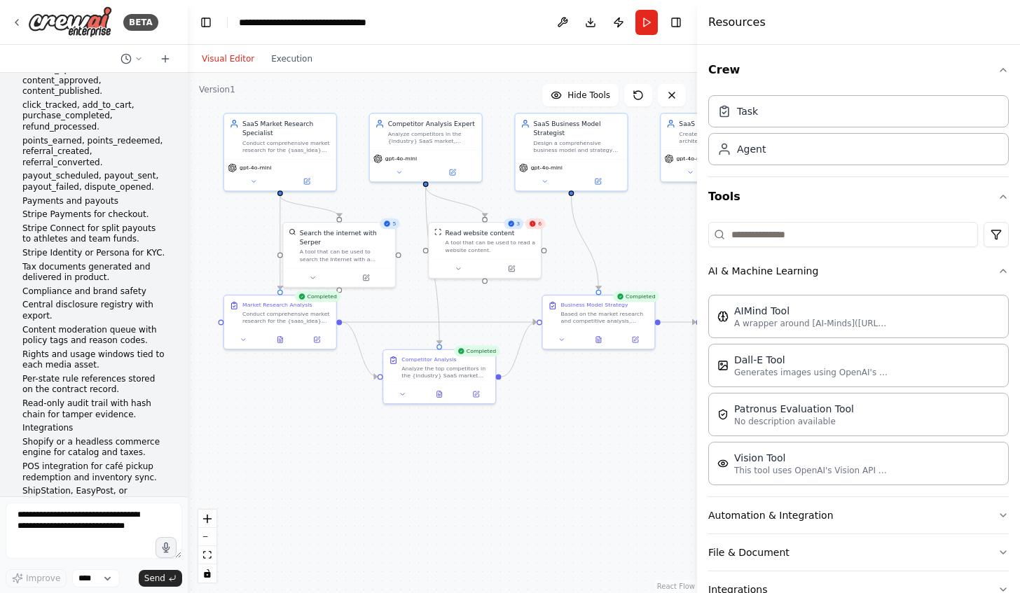
drag, startPoint x: 883, startPoint y: 303, endPoint x: 697, endPoint y: 276, distance: 187.5
click at [697, 276] on div at bounding box center [700, 296] width 6 height 593
click at [759, 317] on p "A wrapper around [AI-Minds](https://mindsdb.com/minds). Useful for when you nee…" at bounding box center [811, 322] width 154 height 11
click at [759, 372] on p "Generates images using OpenAI's Dall-E model." at bounding box center [811, 371] width 154 height 11
click at [986, 233] on html "BETA i want to build a Saas application 11:07 PM ▶ Thought process I'd love to …" at bounding box center [510, 296] width 1020 height 593
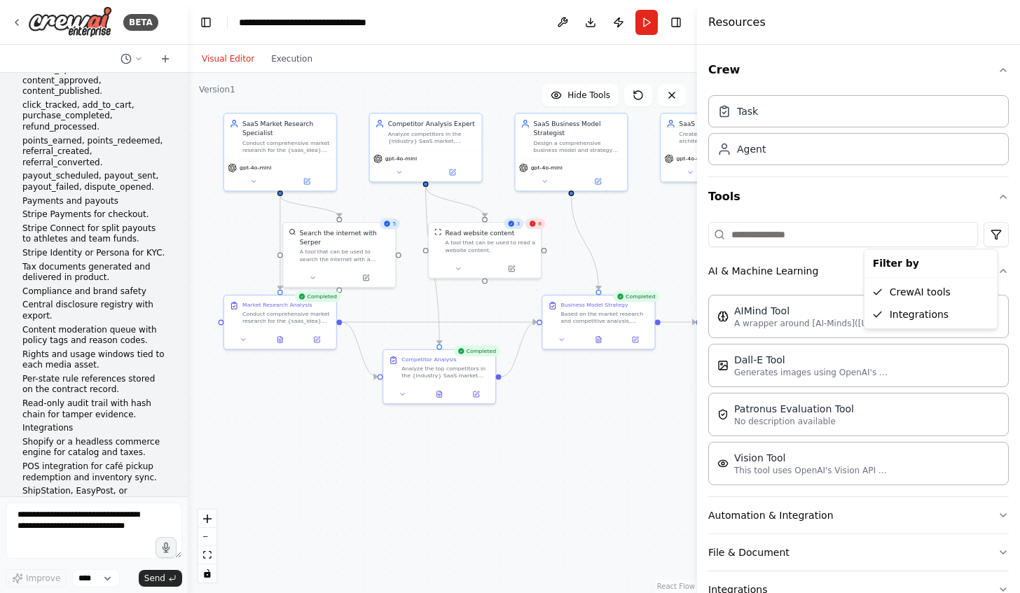
click at [922, 186] on html "BETA i want to build a Saas application 11:07 PM ▶ Thought process I'd love to …" at bounding box center [510, 296] width 1020 height 593
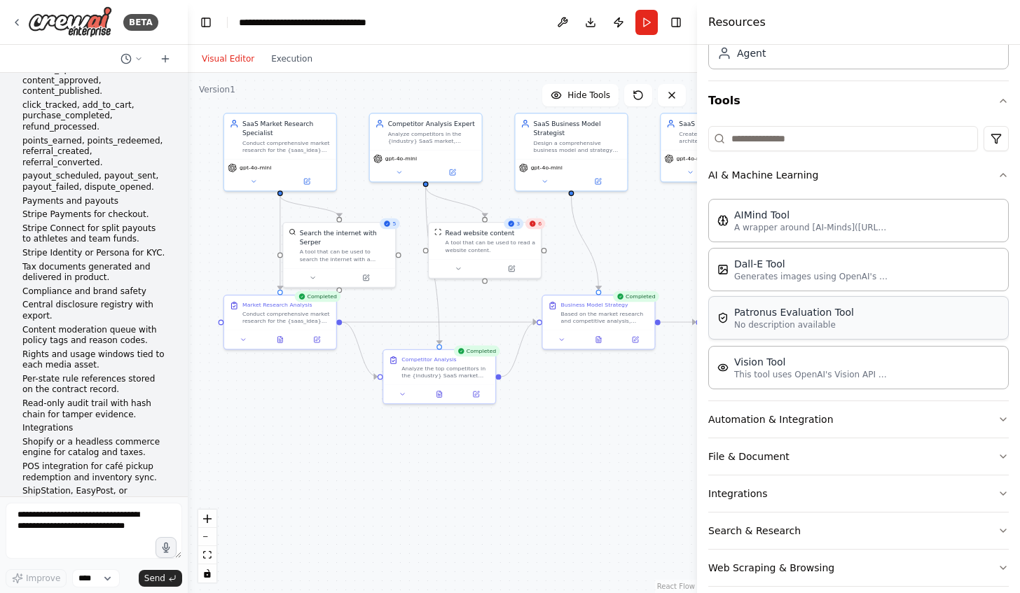
scroll to position [97, 0]
click at [755, 450] on button "File & Document" at bounding box center [858, 456] width 300 height 36
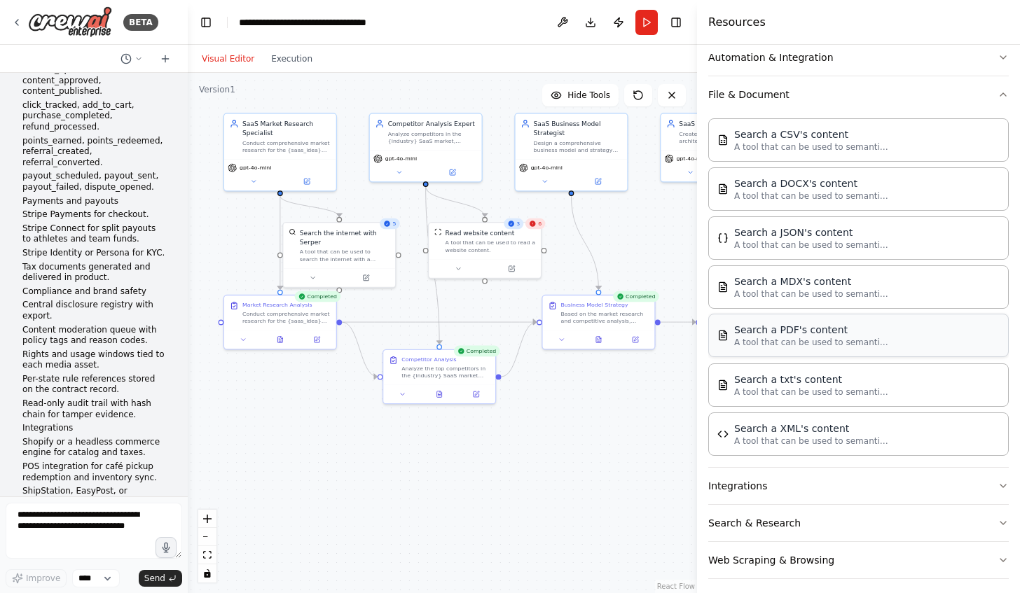
scroll to position [0, 0]
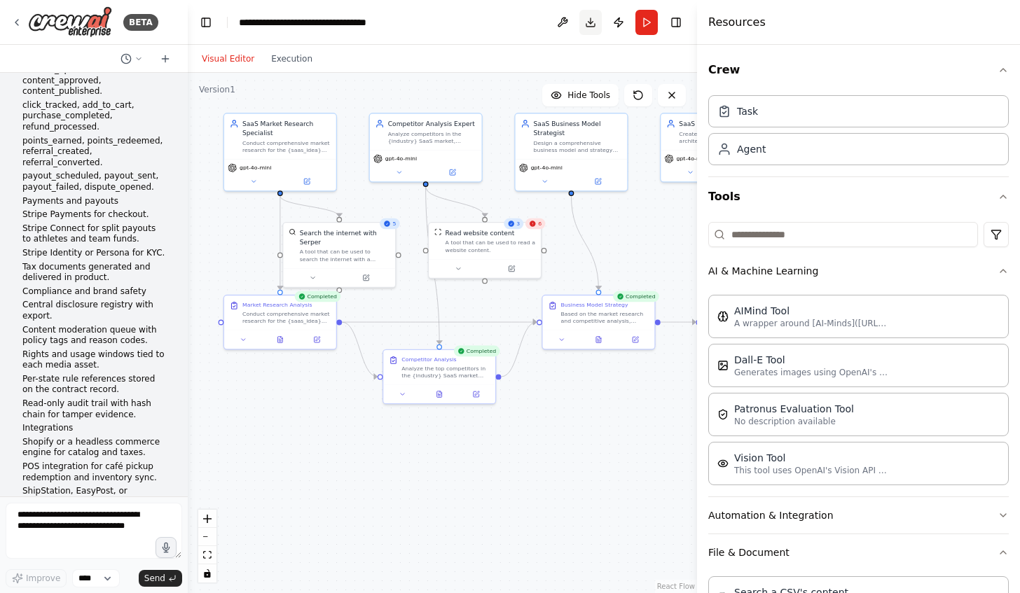
click at [593, 20] on button "Download" at bounding box center [590, 22] width 22 height 25
